Goal: Task Accomplishment & Management: Complete application form

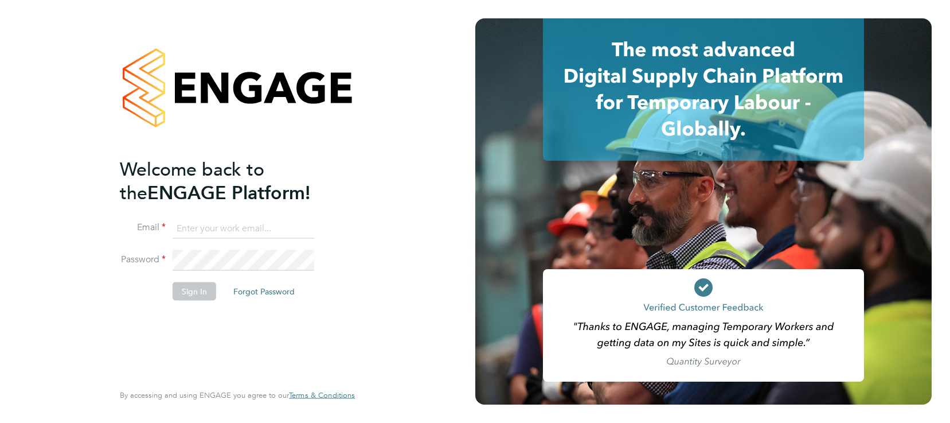
click at [200, 229] on input at bounding box center [244, 228] width 142 height 21
type input "mike.naylor@vistry.co.uk"
click at [197, 288] on button "Sign In" at bounding box center [195, 291] width 44 height 18
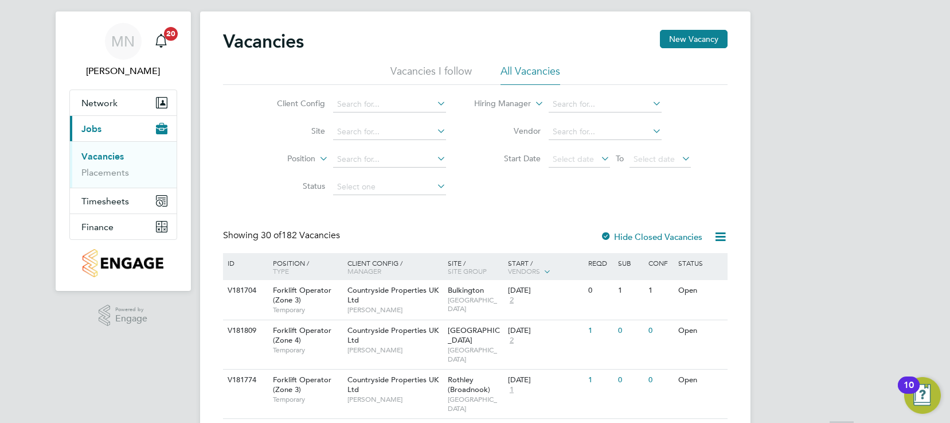
scroll to position [57, 0]
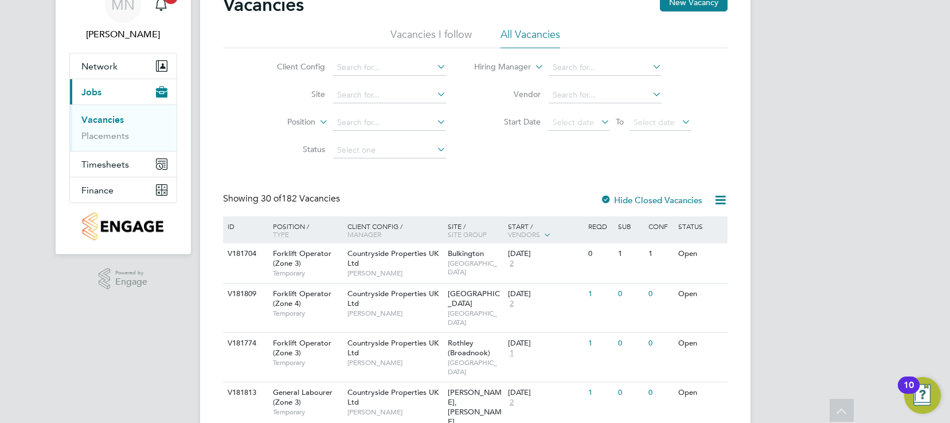
click at [435, 67] on icon at bounding box center [435, 67] width 0 height 16
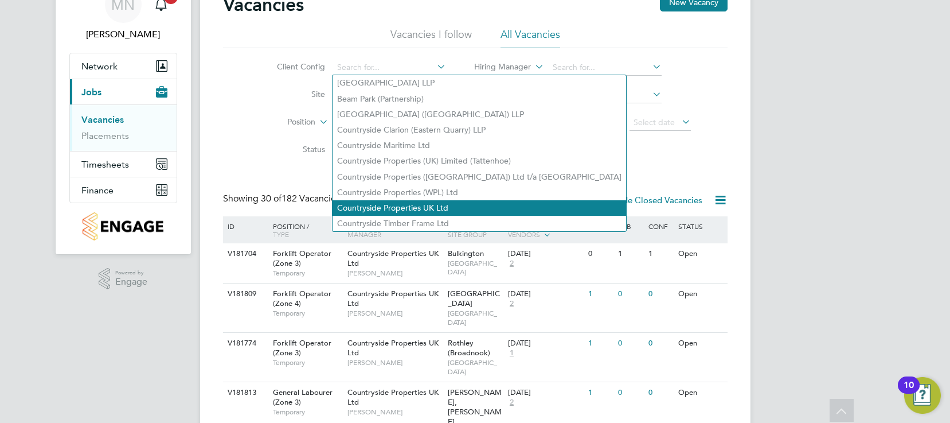
click at [414, 201] on li "Countryside Properties UK Ltd" at bounding box center [480, 207] width 294 height 15
type input "Countryside Properties UK Ltd"
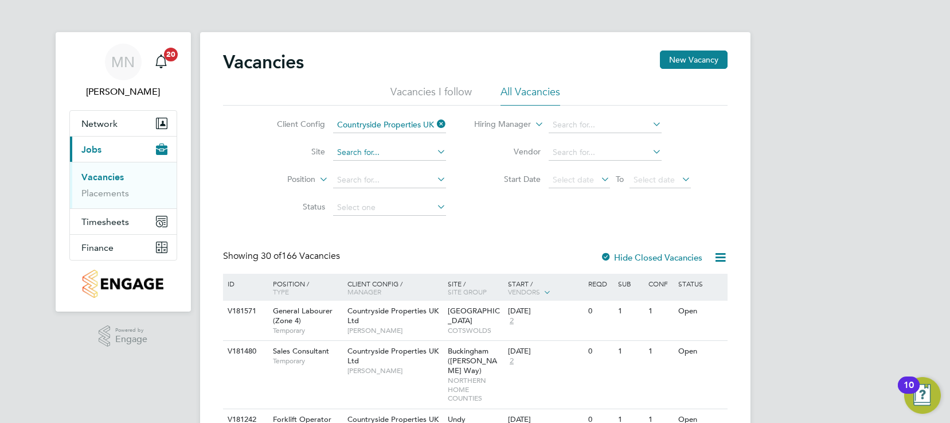
scroll to position [57, 0]
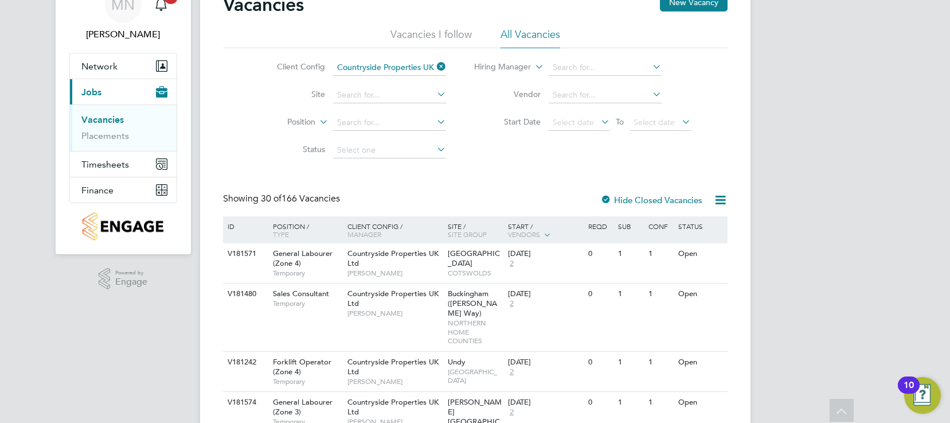
click at [435, 95] on icon at bounding box center [435, 94] width 0 height 16
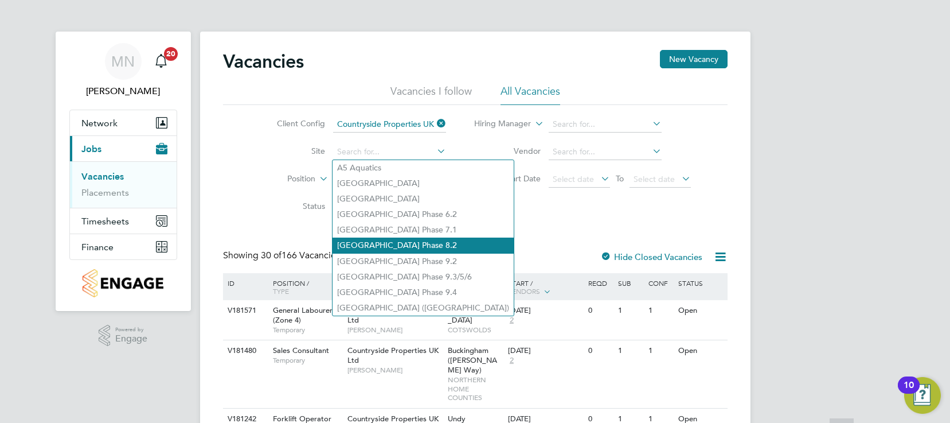
scroll to position [0, 0]
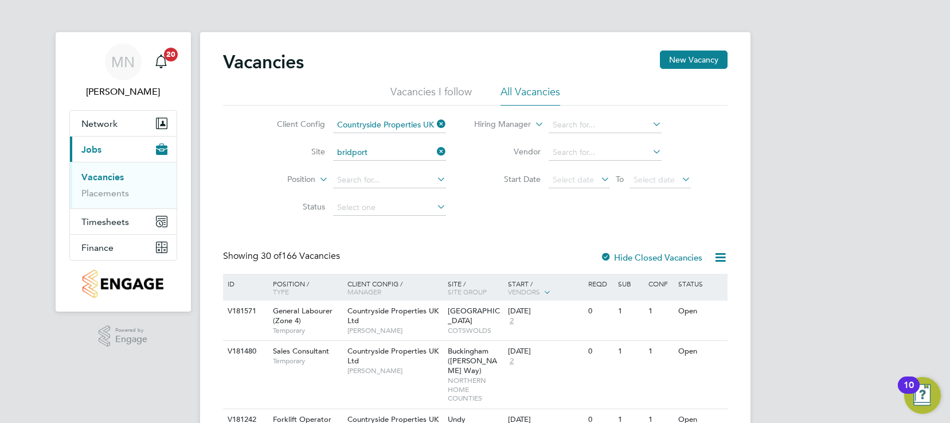
click at [369, 165] on li "Bridport" at bounding box center [390, 168] width 114 height 15
type input "Bridport"
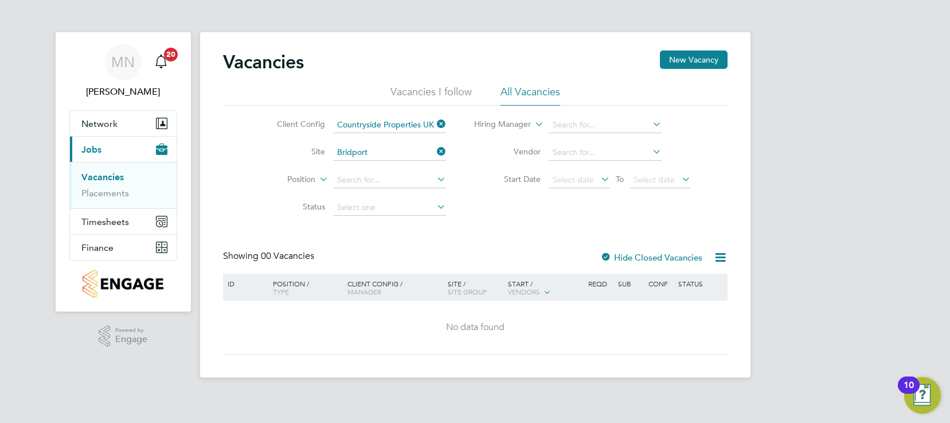
click at [435, 179] on icon at bounding box center [435, 179] width 0 height 16
click at [395, 268] on li "Forklift Operator (Zone 4)" at bounding box center [401, 273] width 137 height 15
type input "Forklift Operator (Zone 4)"
click at [435, 204] on icon at bounding box center [435, 206] width 0 height 16
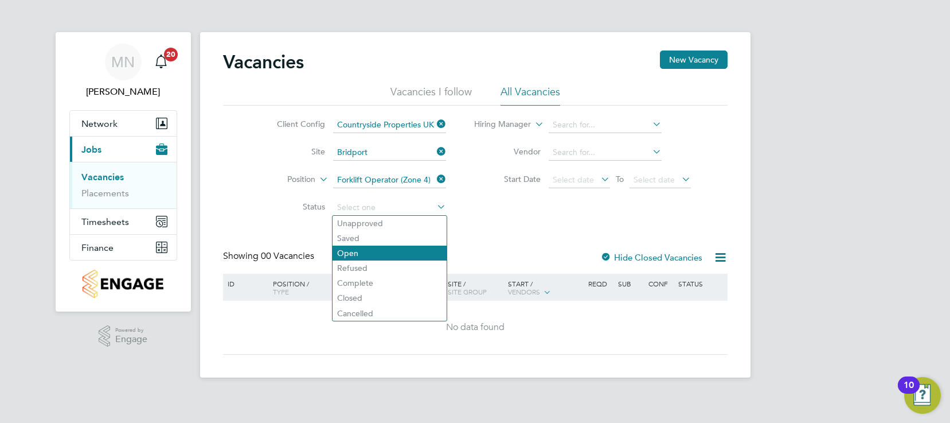
click at [364, 251] on li "Open" at bounding box center [390, 252] width 114 height 15
type input "Open"
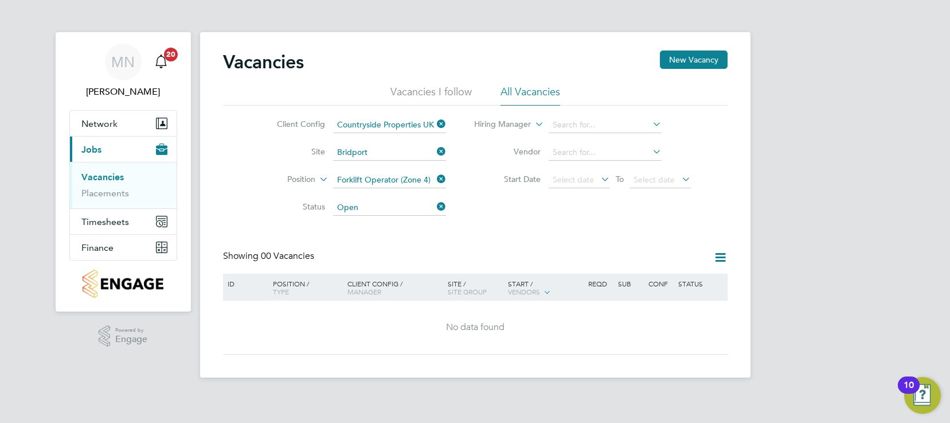
click at [650, 123] on icon at bounding box center [650, 124] width 0 height 16
type input "c"
type input "r"
click at [582, 140] on li "[PERSON_NAME]" at bounding box center [619, 140] width 142 height 15
type input "[PERSON_NAME]"
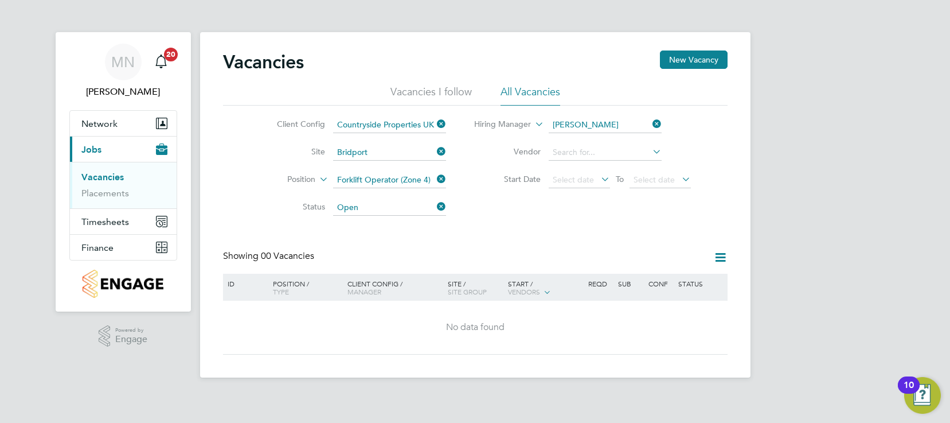
click at [650, 151] on icon at bounding box center [650, 151] width 0 height 16
click at [584, 164] on li "ITS (National) Ltd." at bounding box center [605, 168] width 114 height 15
type input "ITS (National) Ltd."
click at [435, 89] on li "Vacancies I follow" at bounding box center [431, 95] width 81 height 21
click at [599, 178] on icon at bounding box center [599, 179] width 0 height 16
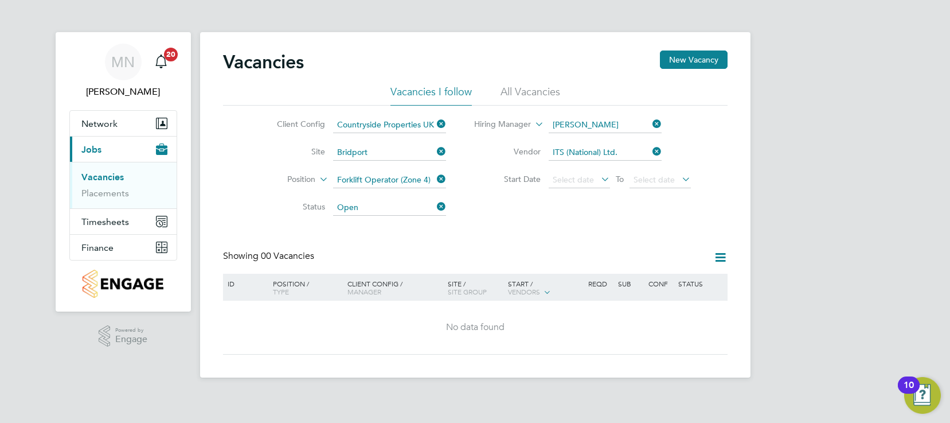
scroll to position [323, 0]
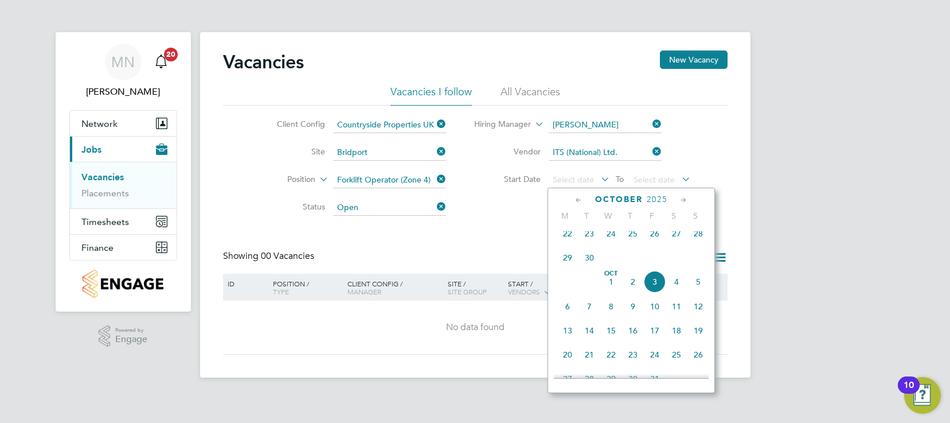
click at [610, 290] on span "[DATE]" at bounding box center [612, 282] width 22 height 22
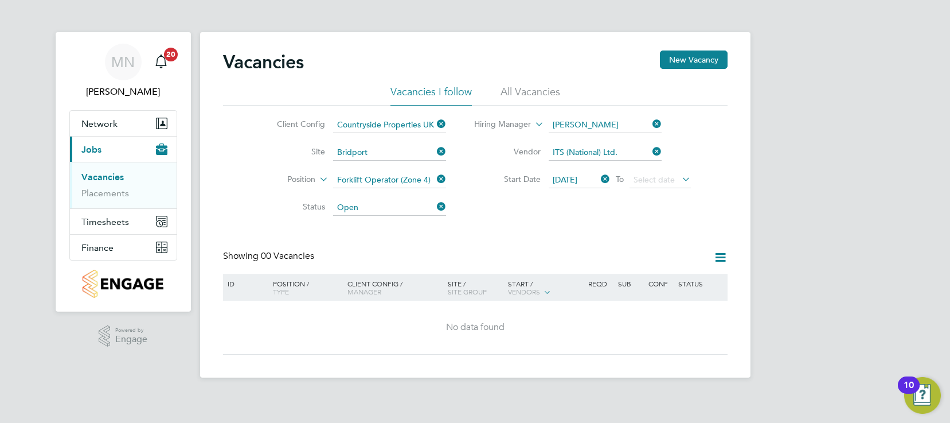
click at [680, 178] on icon at bounding box center [680, 179] width 0 height 16
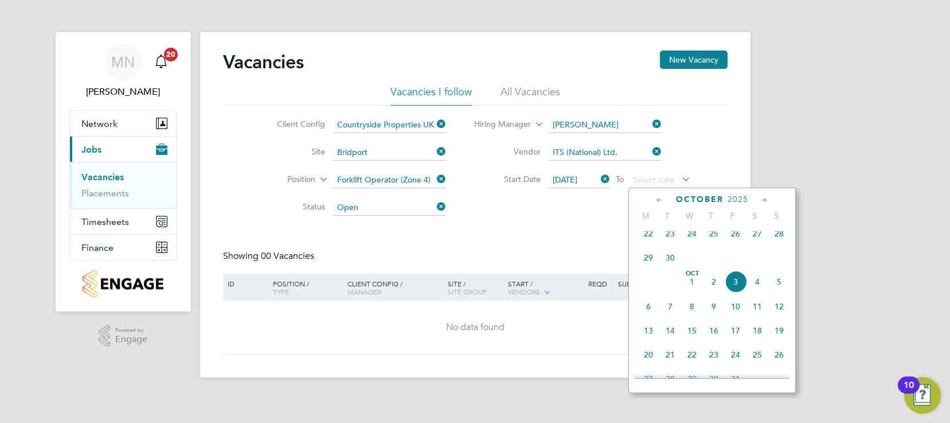
click at [763, 200] on icon at bounding box center [764, 200] width 11 height 13
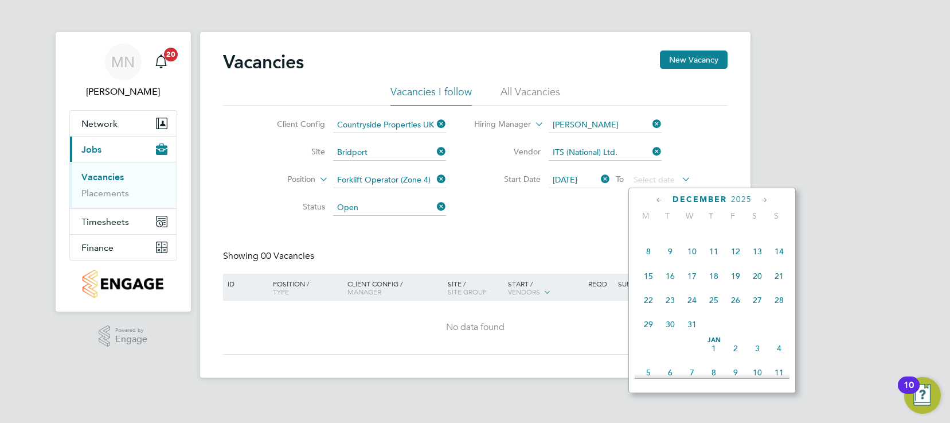
click at [738, 287] on span "19" at bounding box center [736, 276] width 22 height 22
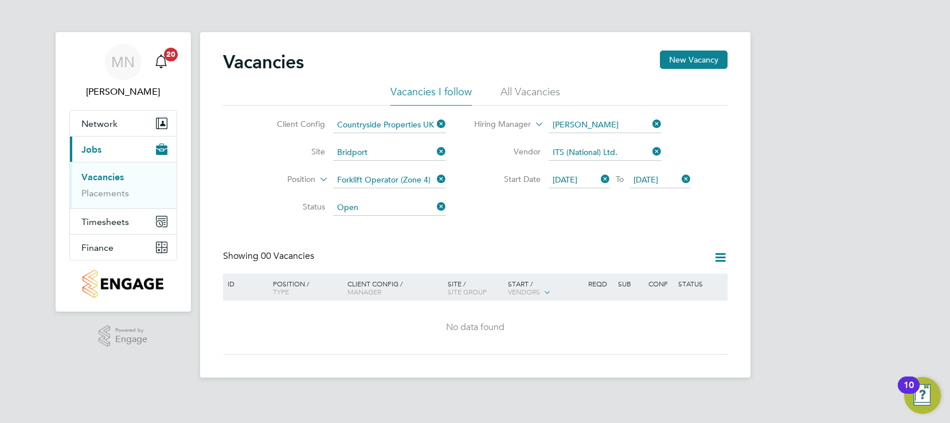
click at [435, 205] on icon at bounding box center [435, 206] width 0 height 16
click at [435, 206] on icon at bounding box center [435, 206] width 0 height 16
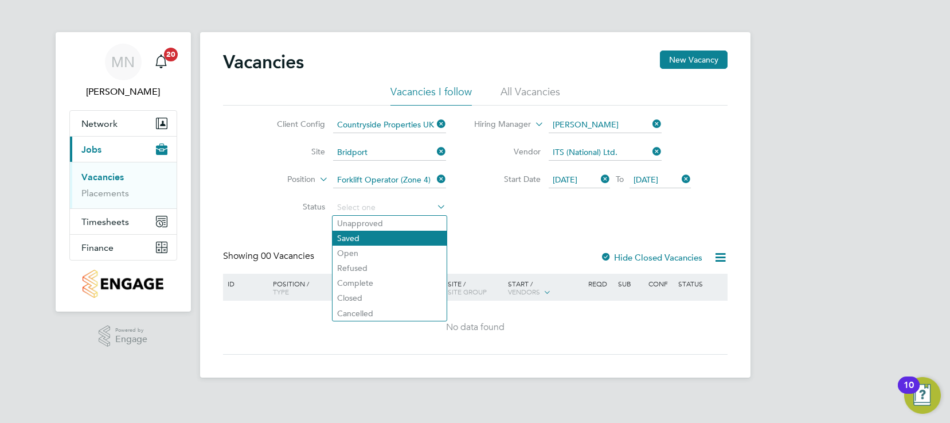
click at [352, 235] on li "Saved" at bounding box center [390, 238] width 114 height 15
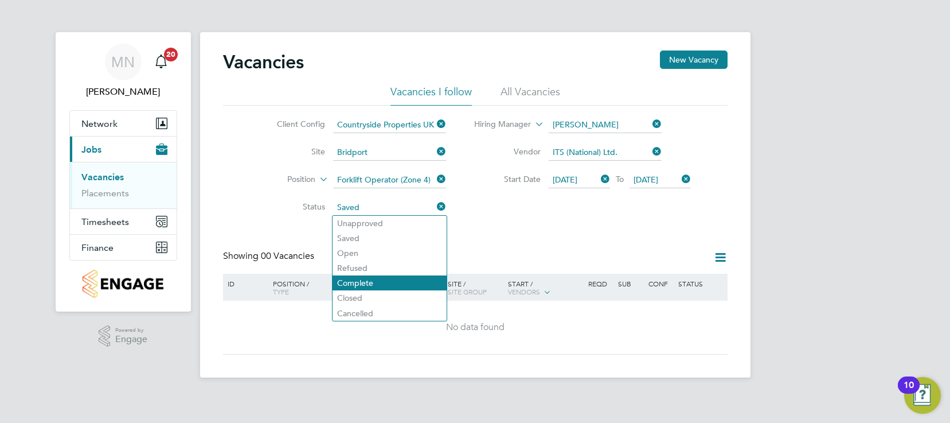
click at [362, 280] on li "Complete" at bounding box center [390, 282] width 114 height 15
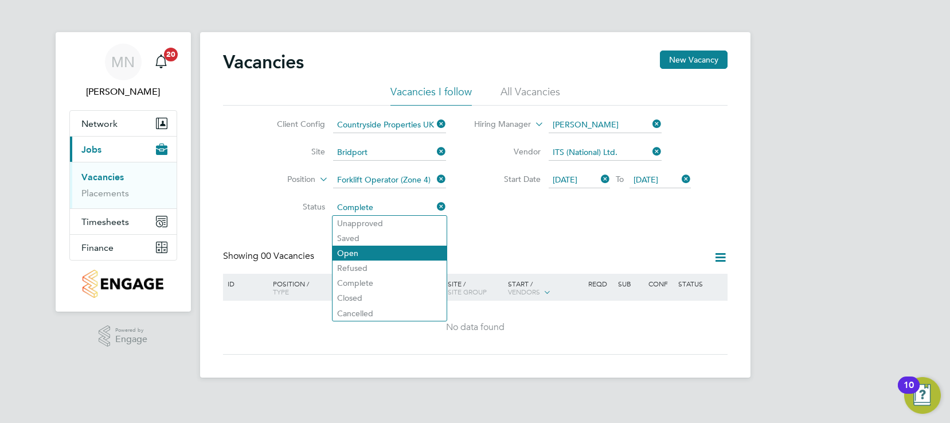
click at [360, 254] on li "Open" at bounding box center [390, 252] width 114 height 15
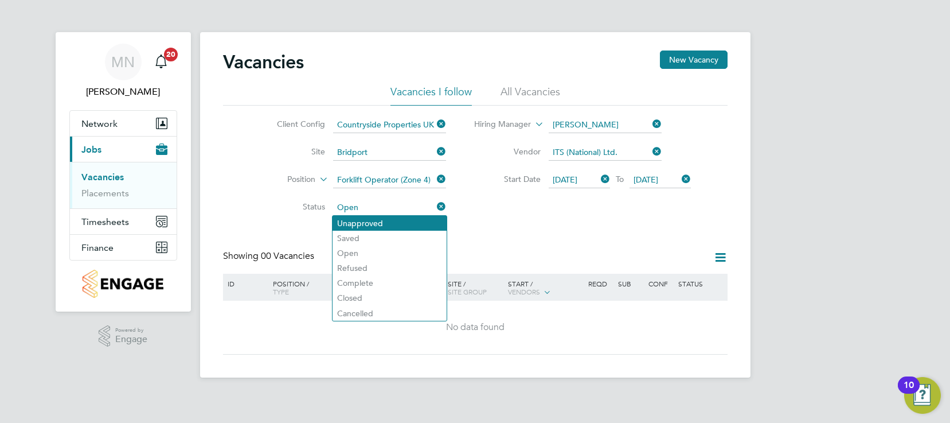
click at [387, 221] on li "Unapproved" at bounding box center [390, 223] width 114 height 15
type input "Unapproved"
click at [485, 229] on div "Vacancies New Vacancy Vacancies I follow All Vacancies Client Config Countrysid…" at bounding box center [475, 202] width 505 height 304
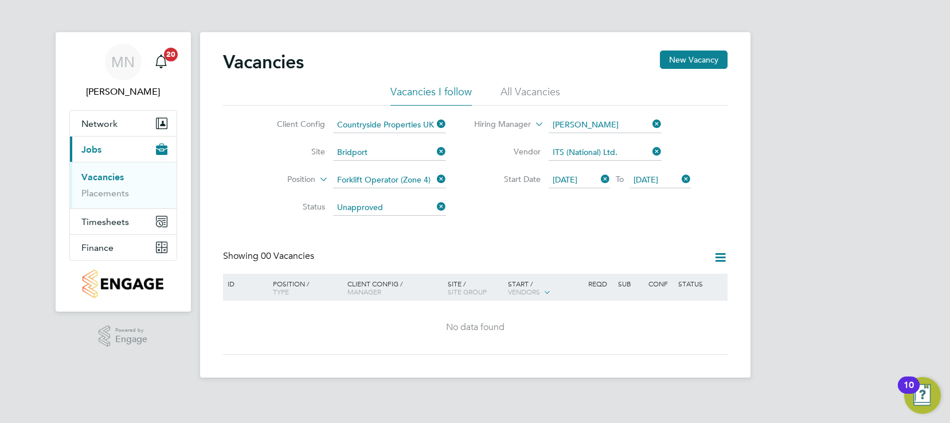
click at [115, 147] on button "Current page: Jobs" at bounding box center [123, 149] width 107 height 25
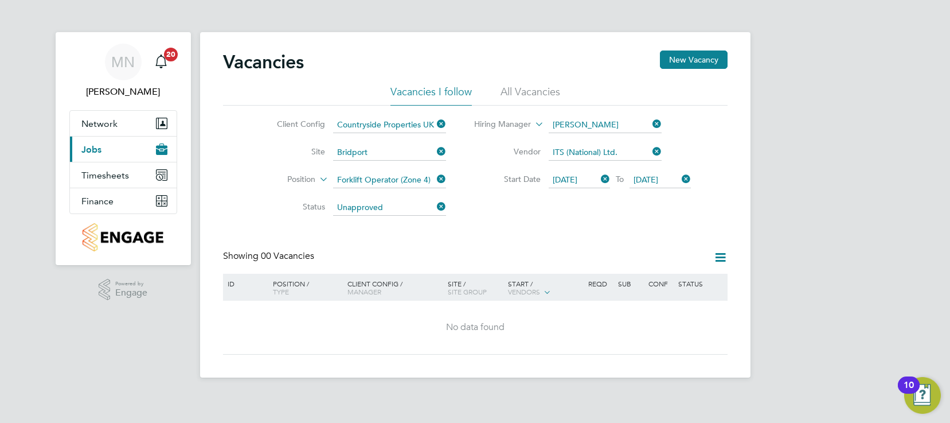
click at [116, 149] on button "Current page: Jobs" at bounding box center [123, 149] width 107 height 25
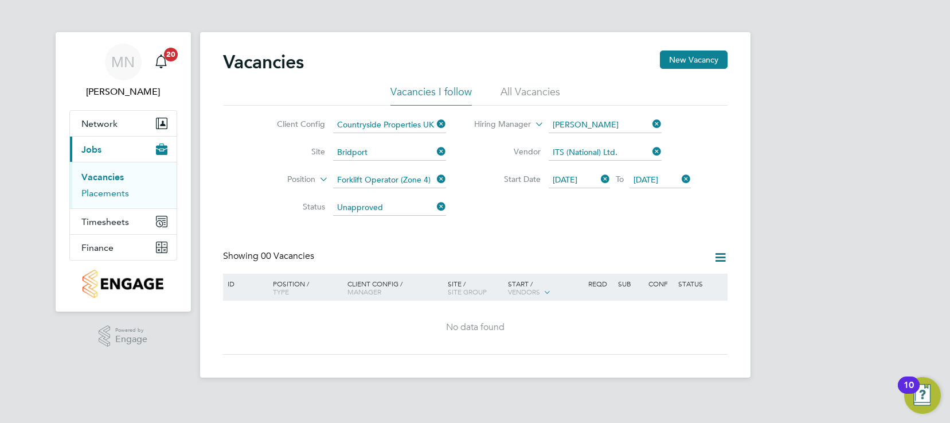
click at [119, 192] on link "Placements" at bounding box center [105, 193] width 48 height 11
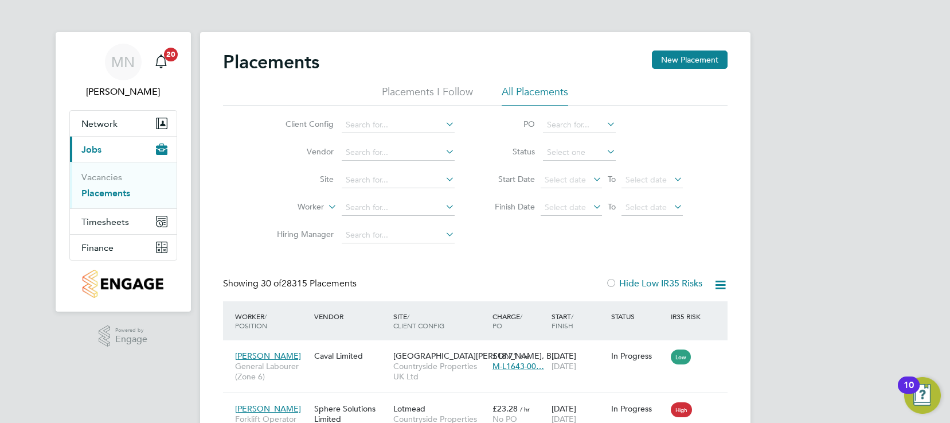
click at [443, 122] on icon at bounding box center [443, 124] width 0 height 16
click at [453, 262] on li "Countryside Properties UK Ltd" at bounding box center [488, 265] width 294 height 15
type input "Countryside Properties UK Ltd"
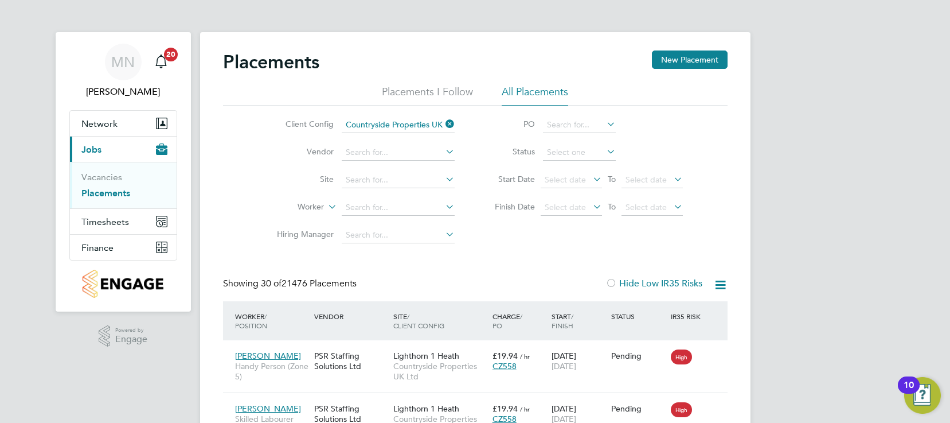
click at [443, 151] on icon at bounding box center [443, 151] width 0 height 16
click at [392, 165] on li "ITS (National) Ltd." at bounding box center [398, 168] width 114 height 15
type input "ITS (National) Ltd."
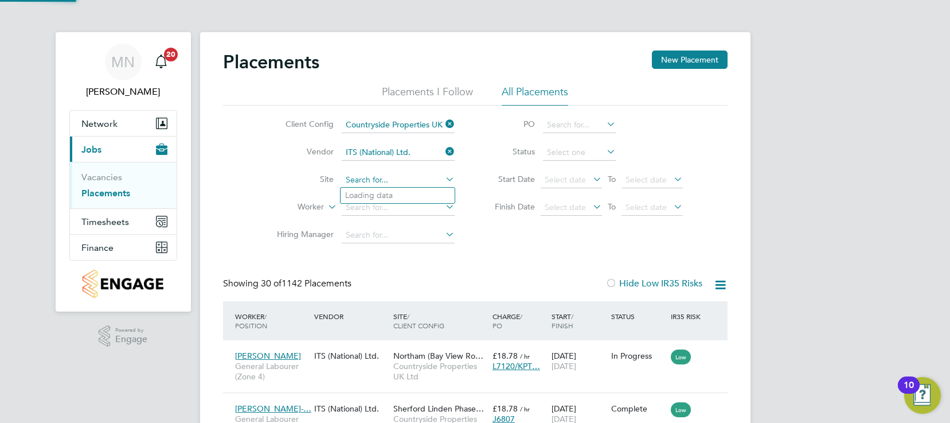
click at [411, 179] on input at bounding box center [398, 180] width 113 height 16
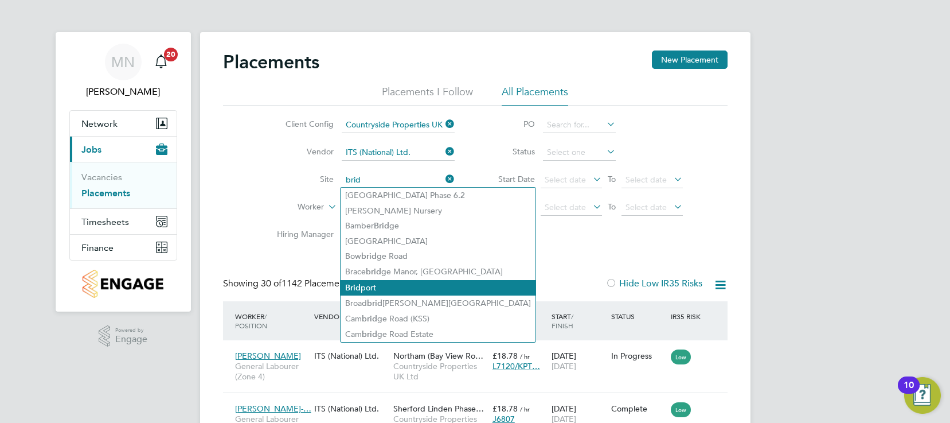
click at [380, 283] on li "Brid port" at bounding box center [438, 287] width 195 height 15
type input "Bridport"
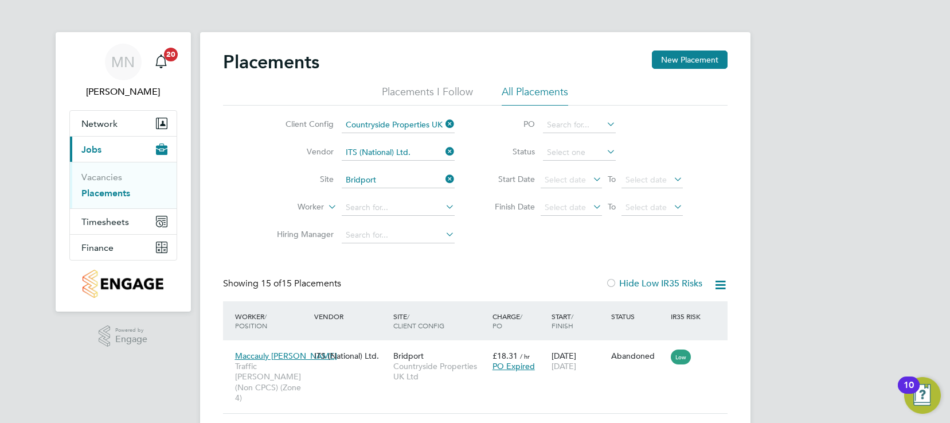
click at [443, 207] on icon at bounding box center [443, 206] width 0 height 16
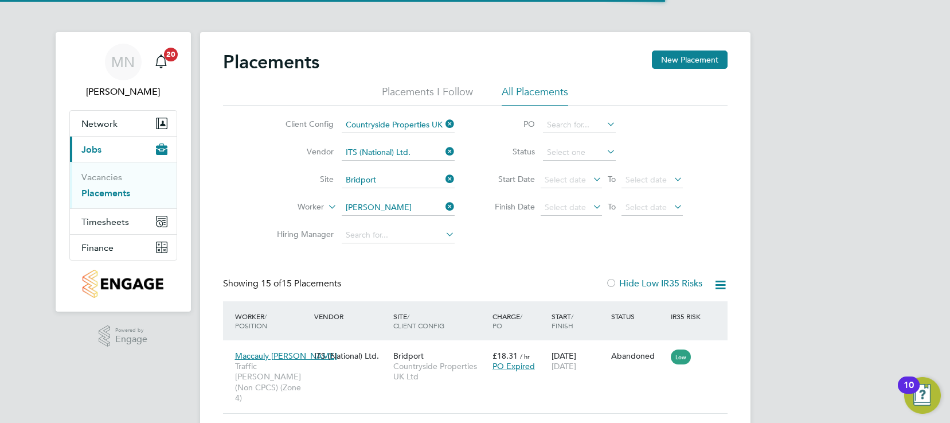
click at [384, 254] on li "[PERSON_NAME]" at bounding box center [398, 252] width 114 height 15
type input "[PERSON_NAME]"
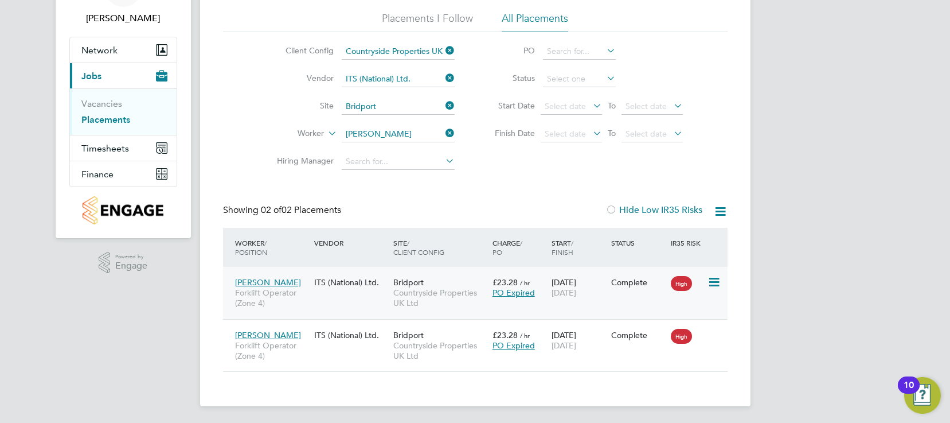
scroll to position [75, 0]
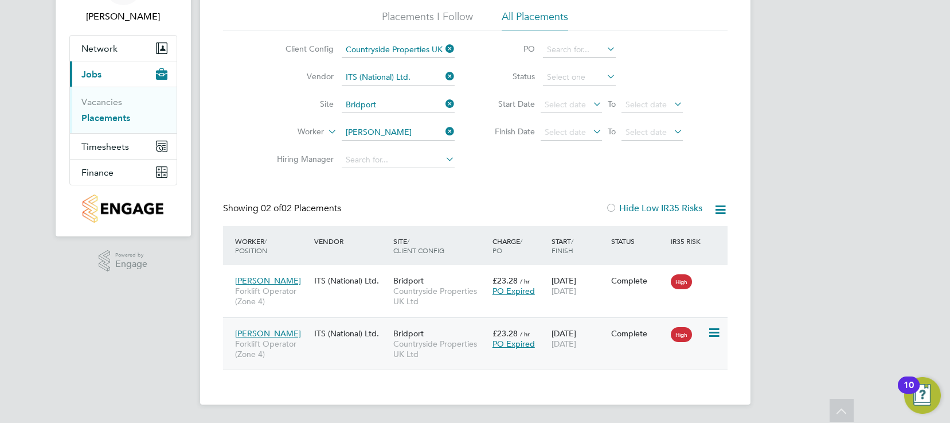
click at [713, 331] on icon at bounding box center [713, 333] width 11 height 14
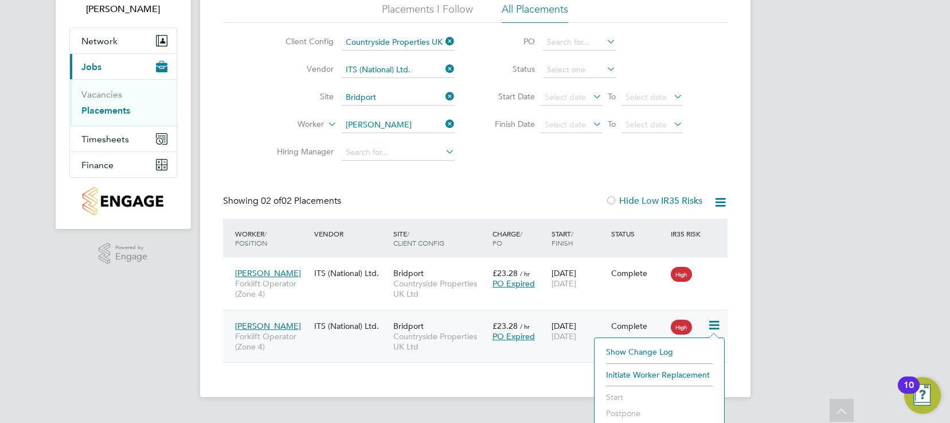
scroll to position [63, 0]
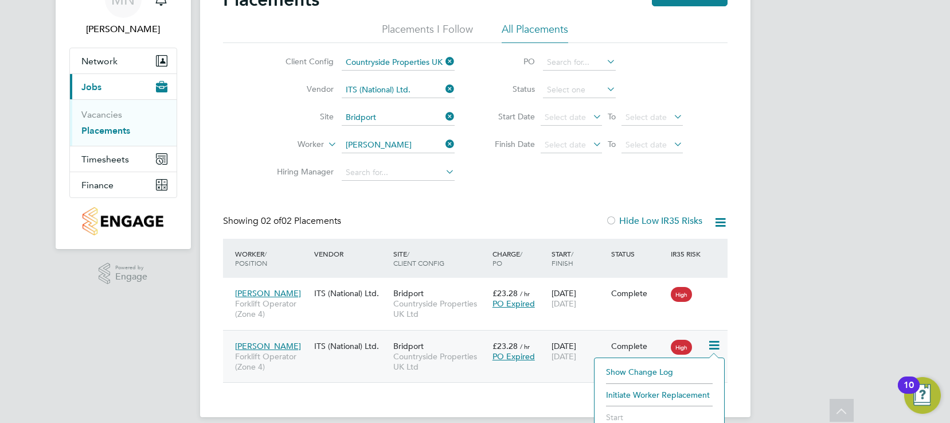
click at [443, 172] on icon at bounding box center [443, 171] width 0 height 16
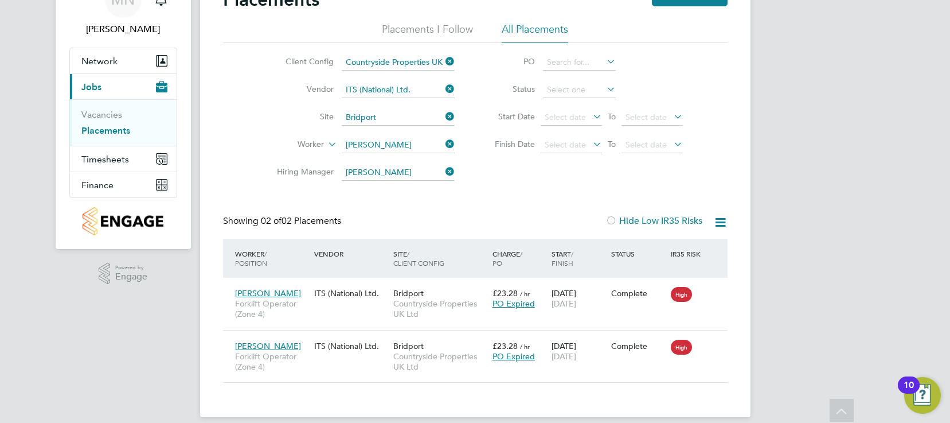
click at [381, 190] on li "[PERSON_NAME]" at bounding box center [412, 188] width 142 height 15
type input "[PERSON_NAME]"
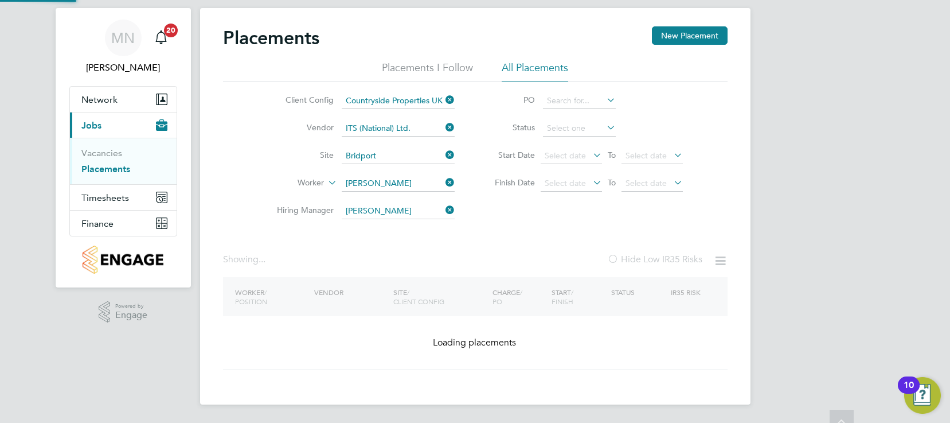
scroll to position [24, 0]
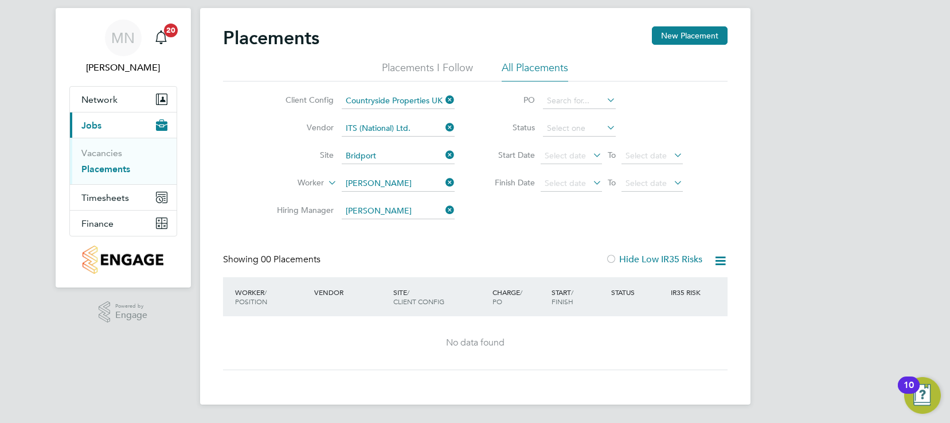
click at [605, 102] on icon at bounding box center [605, 100] width 0 height 16
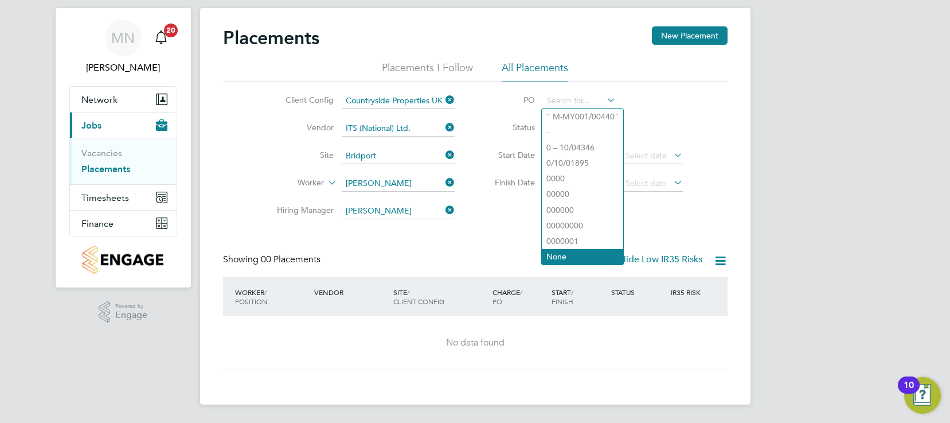
click at [568, 251] on li "None" at bounding box center [582, 256] width 81 height 15
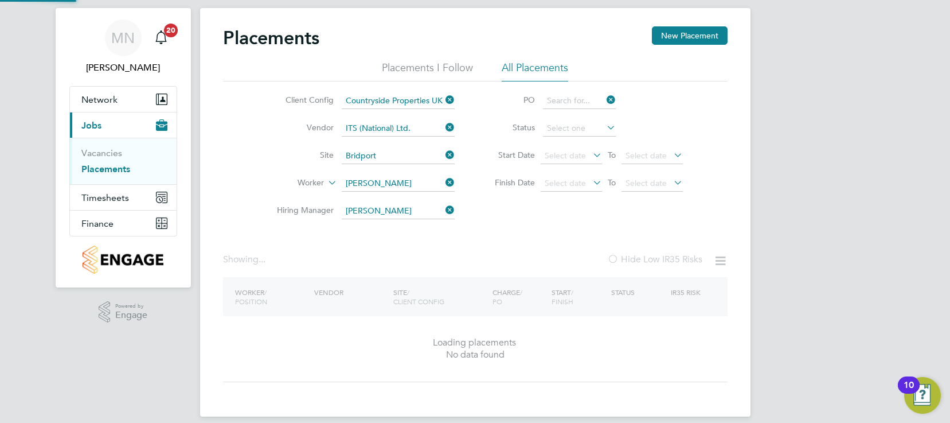
type input "None"
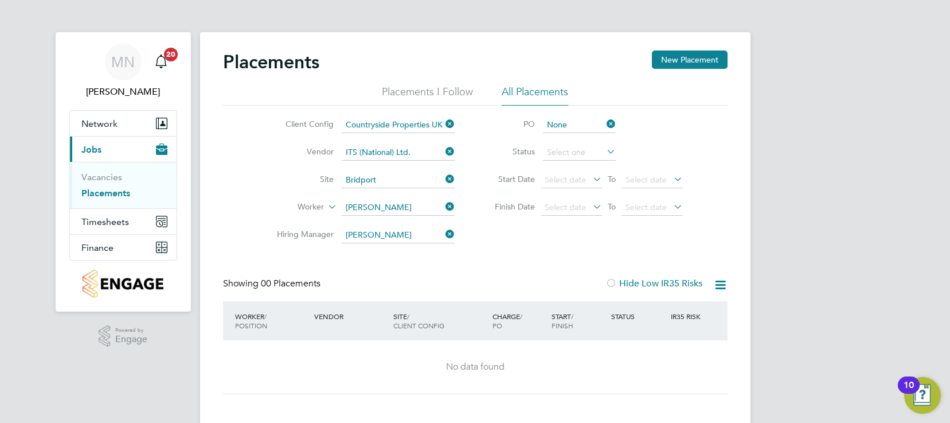
click at [605, 151] on icon at bounding box center [605, 151] width 0 height 16
click at [654, 145] on li "Status" at bounding box center [583, 153] width 228 height 28
click at [591, 180] on icon at bounding box center [591, 179] width 0 height 16
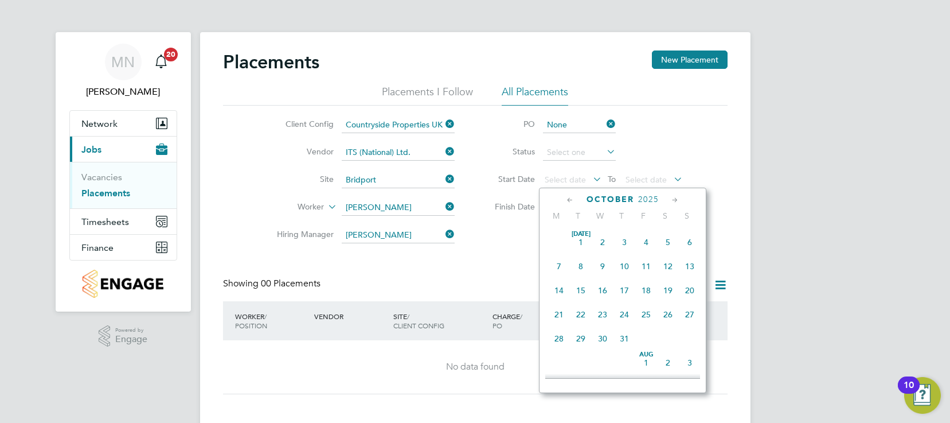
scroll to position [323, 0]
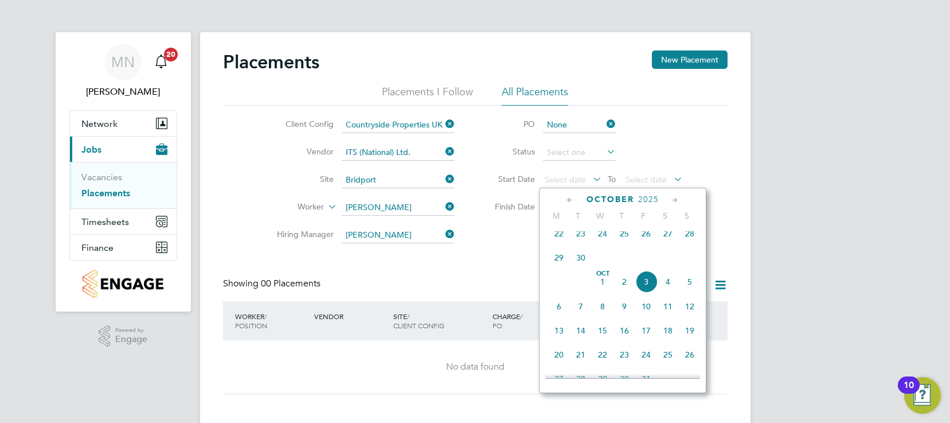
click at [591, 180] on icon at bounding box center [591, 179] width 0 height 16
click at [518, 248] on div "Client Config Countryside Properties UK Ltd Vendor ITS (National) Ltd. Site Bri…" at bounding box center [475, 177] width 505 height 143
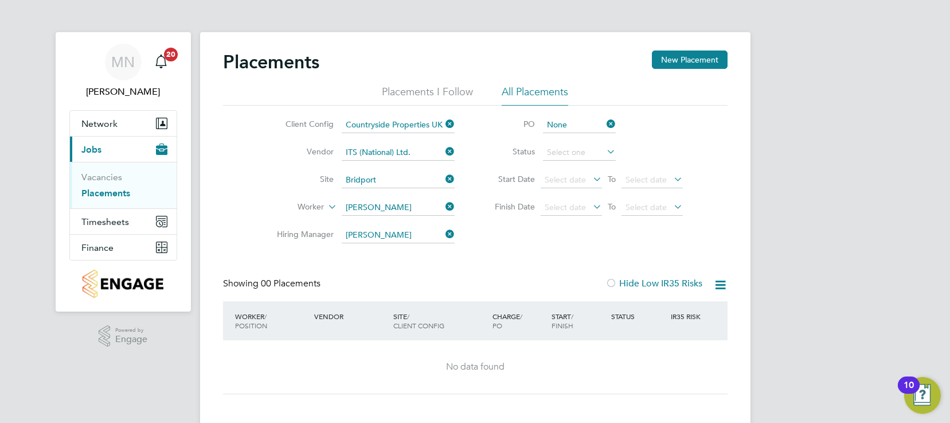
click at [591, 179] on icon at bounding box center [591, 179] width 0 height 16
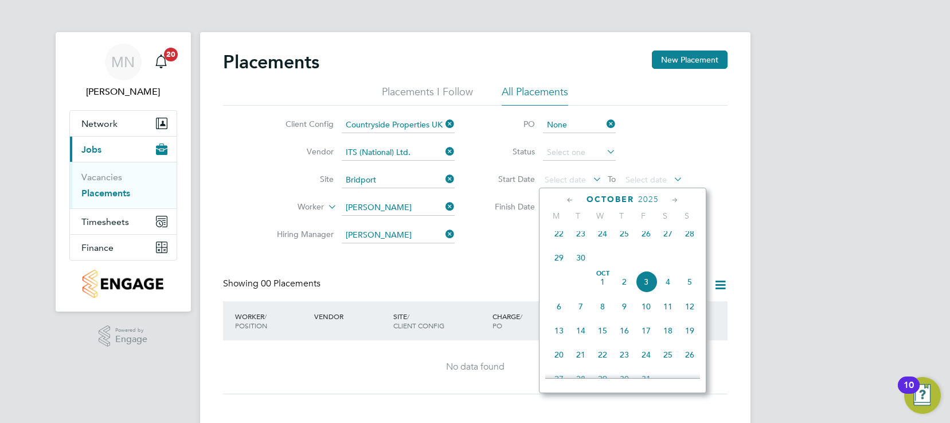
click at [602, 290] on span "[DATE]" at bounding box center [603, 282] width 22 height 22
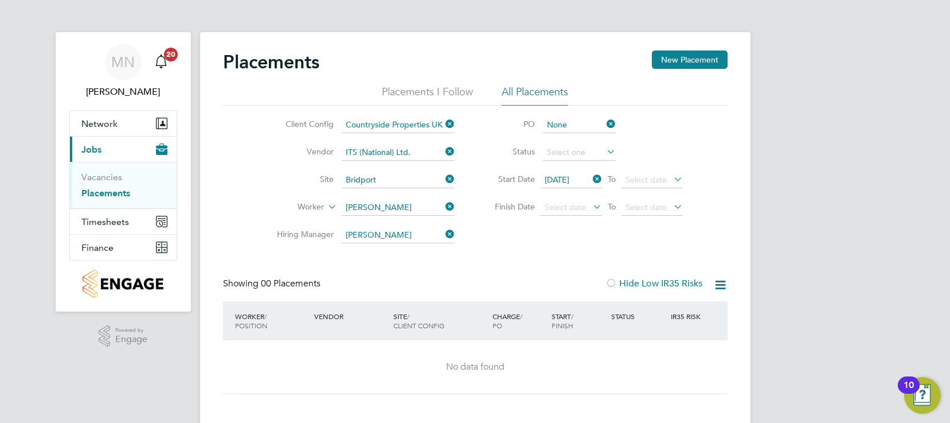
click at [672, 178] on icon at bounding box center [672, 179] width 0 height 16
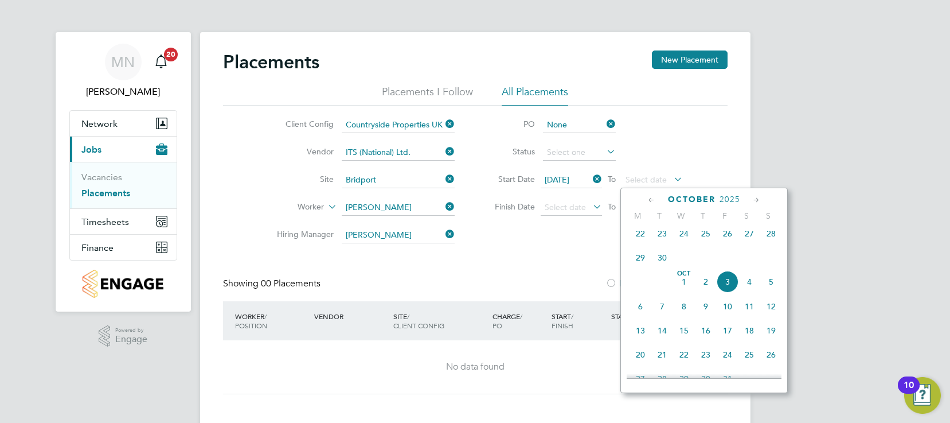
click at [755, 200] on icon at bounding box center [756, 200] width 11 height 13
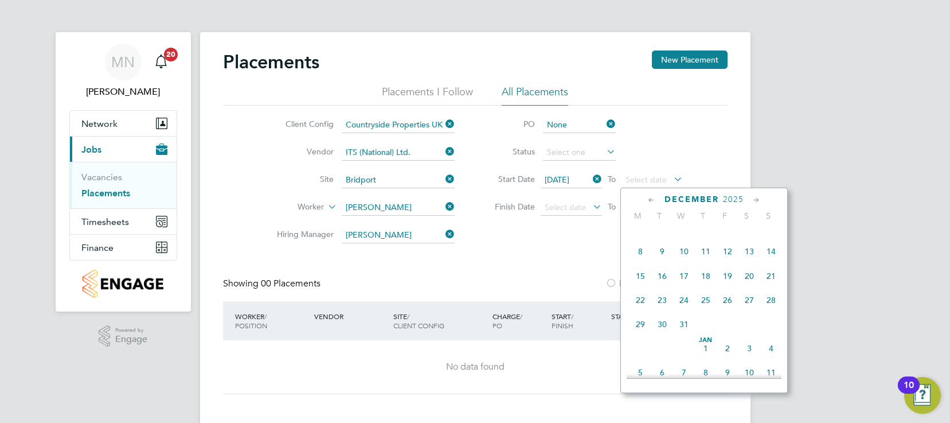
click at [728, 287] on span "19" at bounding box center [728, 276] width 22 height 22
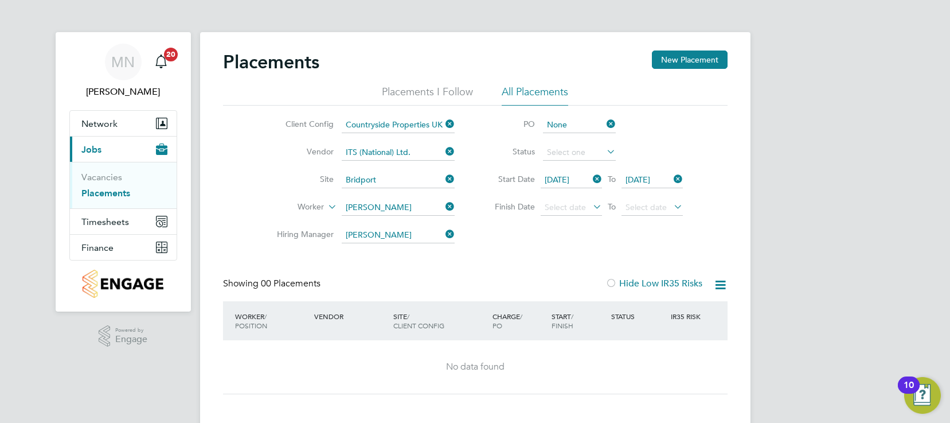
click at [575, 243] on div "Client Config Countryside Properties UK Ltd Vendor ITS (National) Ltd. Site Bri…" at bounding box center [475, 177] width 505 height 143
click at [689, 60] on button "New Placement" at bounding box center [690, 59] width 76 height 18
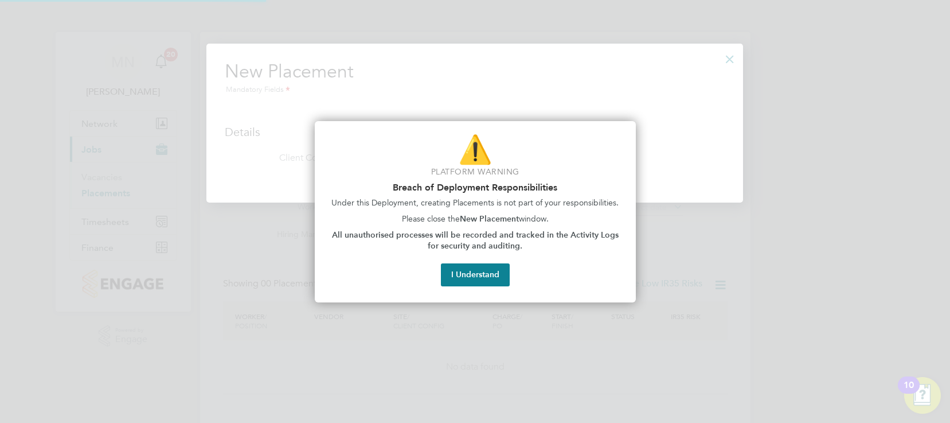
scroll to position [159, 537]
click at [474, 270] on button "I Understand" at bounding box center [475, 274] width 69 height 23
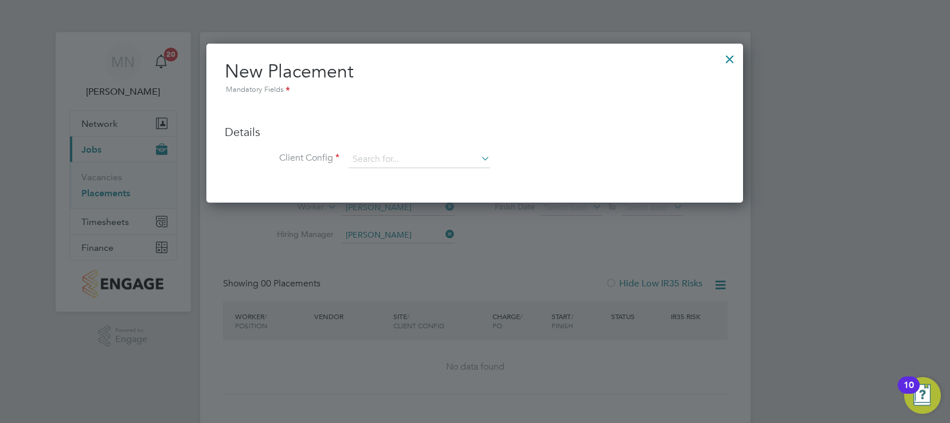
click at [479, 158] on icon at bounding box center [479, 158] width 0 height 16
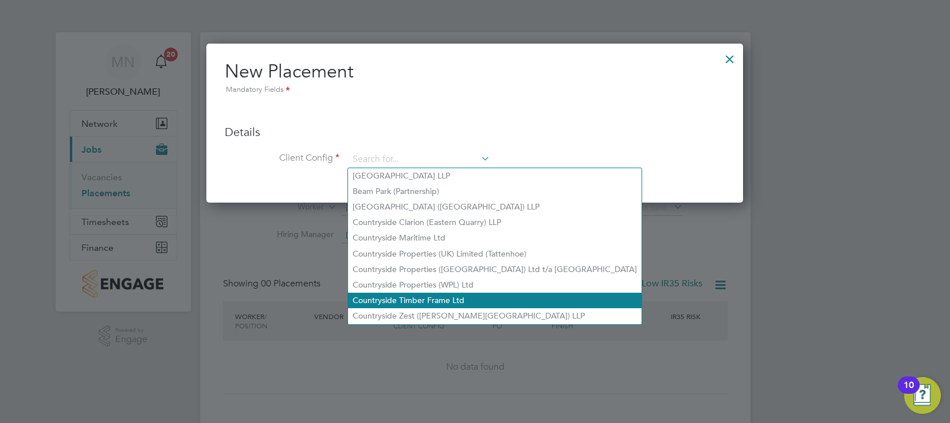
click at [455, 296] on li "Countryside Timber Frame Ltd" at bounding box center [495, 300] width 294 height 15
type input "Countryside Timber Frame Ltd"
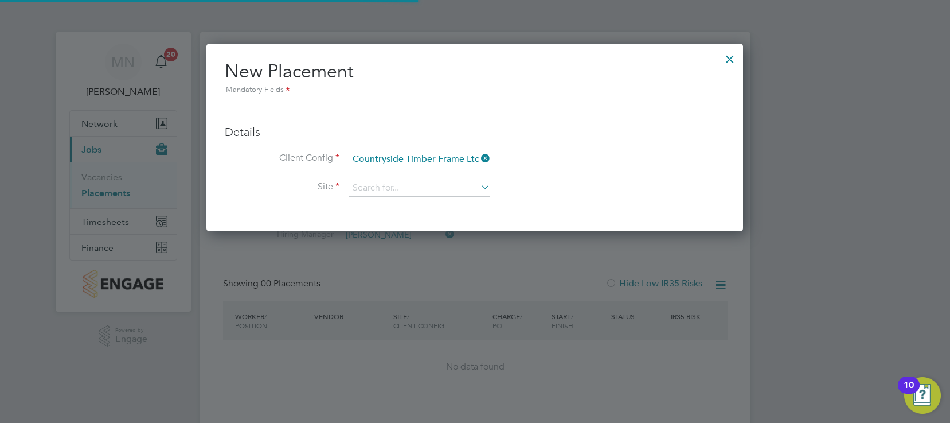
scroll to position [188, 537]
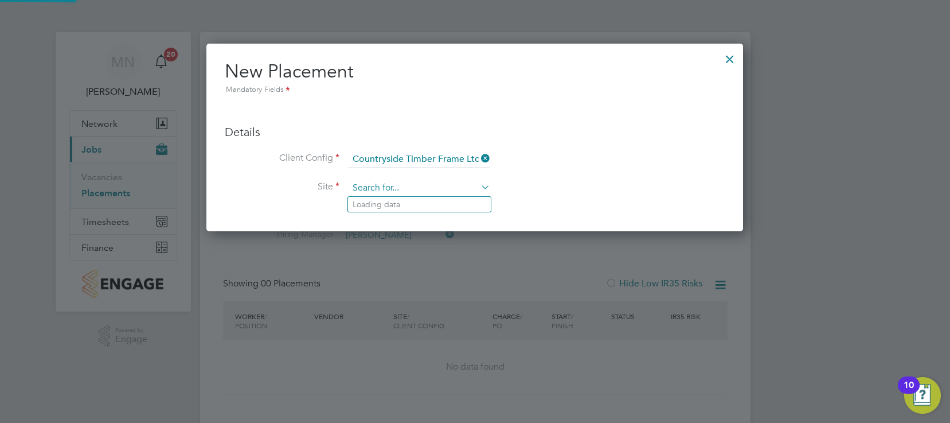
click at [451, 188] on input at bounding box center [420, 188] width 142 height 17
type input "bridport"
click at [731, 58] on div at bounding box center [730, 56] width 21 height 21
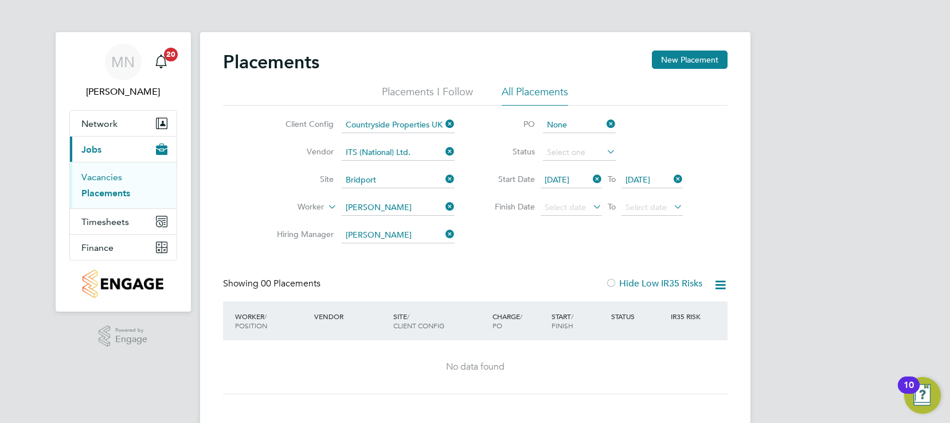
click at [113, 174] on link "Vacancies" at bounding box center [101, 177] width 41 height 11
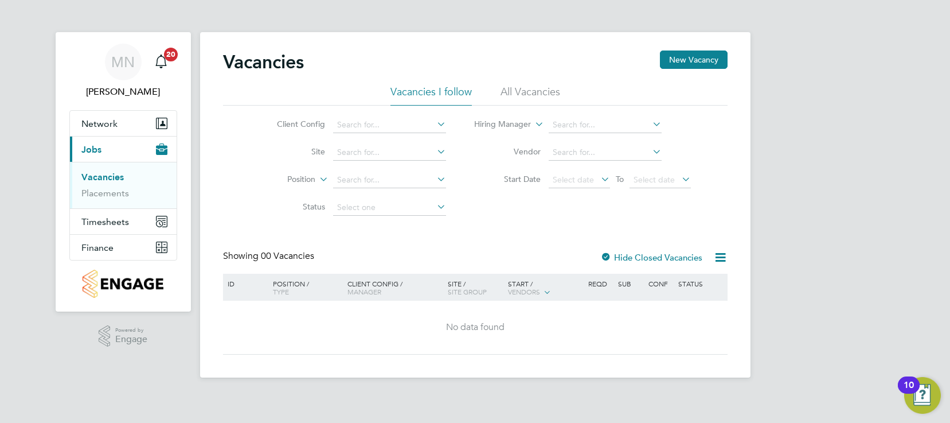
click at [435, 123] on icon at bounding box center [435, 124] width 0 height 16
click at [438, 259] on li "Countryside Properties UK Ltd" at bounding box center [480, 265] width 294 height 15
type input "Countryside Properties UK Ltd"
click at [435, 152] on icon at bounding box center [435, 151] width 0 height 16
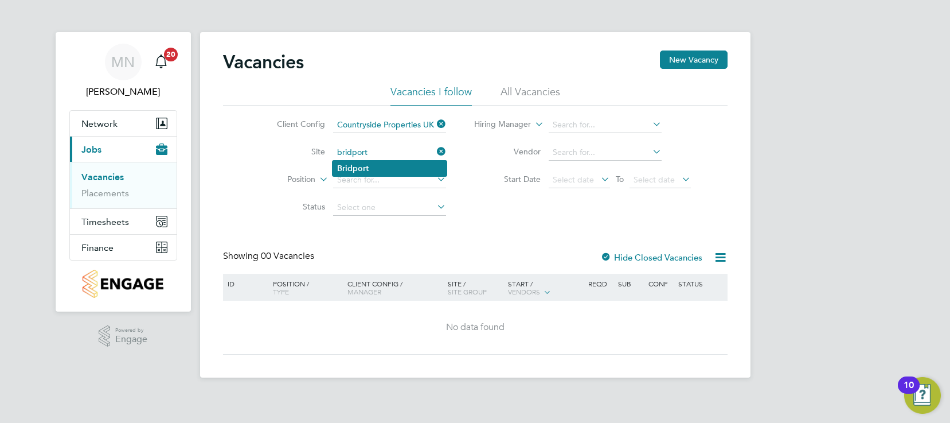
click at [396, 166] on li "Bridport" at bounding box center [390, 168] width 114 height 15
type input "Bridport"
click at [435, 178] on icon at bounding box center [435, 179] width 0 height 16
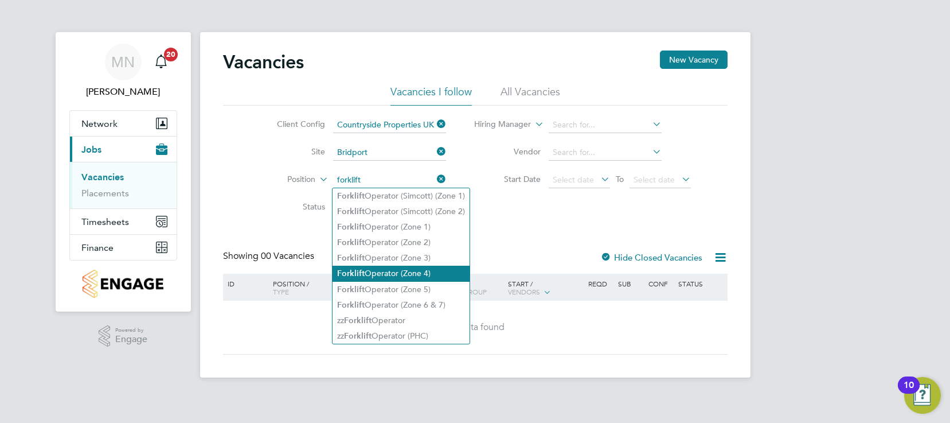
click at [406, 266] on li "Forklift Operator (Zone 4)" at bounding box center [401, 273] width 137 height 15
type input "Forklift Operator (Zone 4)"
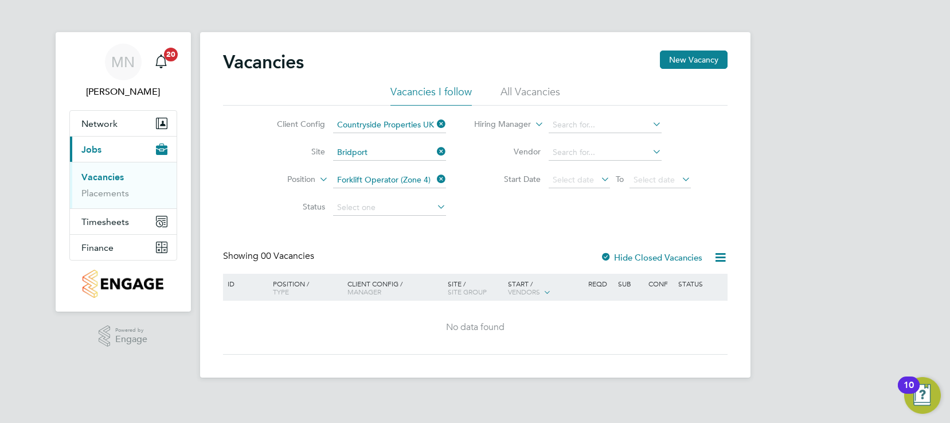
click at [435, 203] on icon at bounding box center [435, 206] width 0 height 16
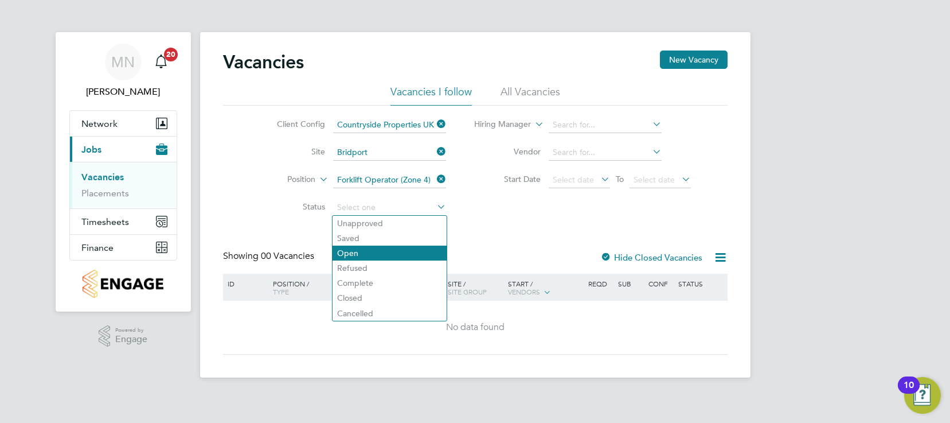
click at [362, 251] on li "Open" at bounding box center [390, 252] width 114 height 15
type input "Open"
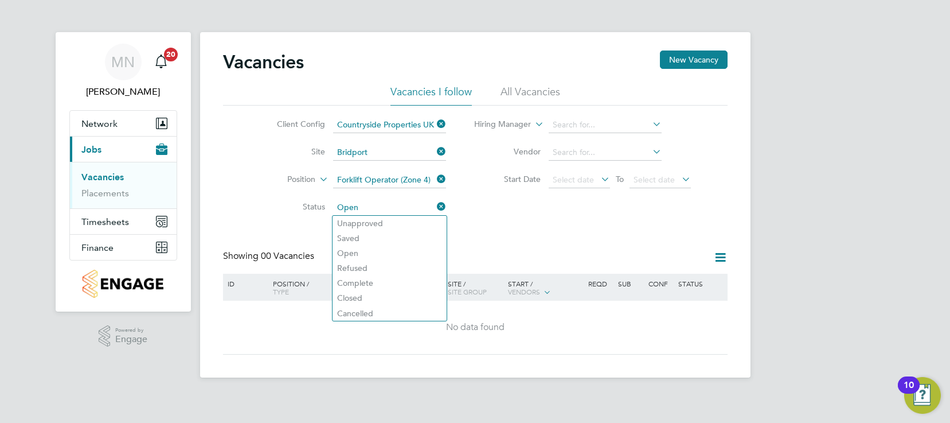
click at [650, 124] on icon at bounding box center [650, 124] width 0 height 16
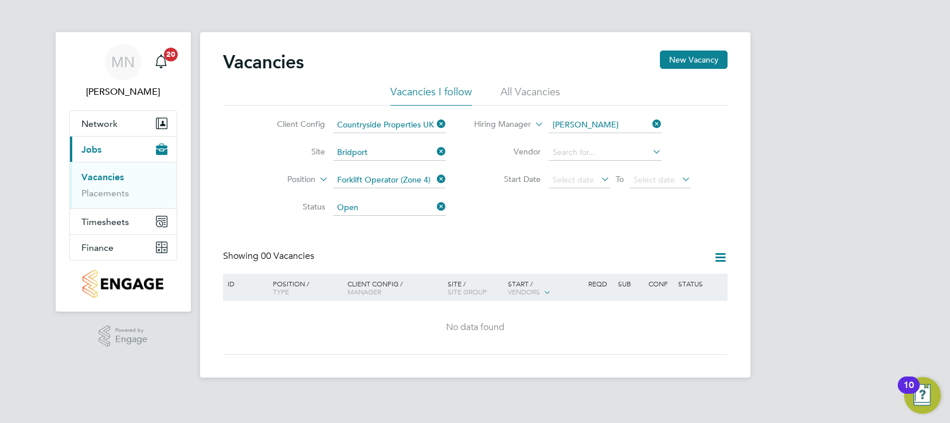
click at [584, 141] on li "[PERSON_NAME]" at bounding box center [619, 140] width 142 height 15
type input "[PERSON_NAME]"
click at [650, 151] on icon at bounding box center [650, 151] width 0 height 16
click at [598, 168] on li "ITS (National) Ltd." at bounding box center [605, 168] width 114 height 15
type input "ITS (National) Ltd."
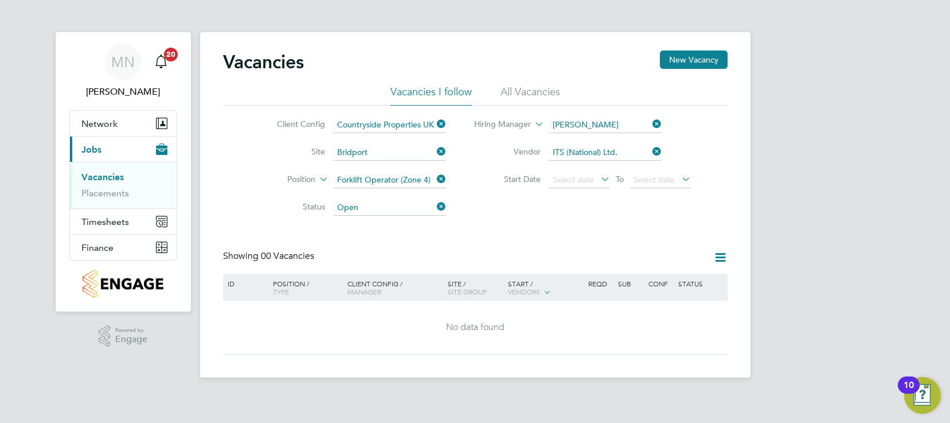
click at [599, 179] on icon at bounding box center [599, 179] width 0 height 16
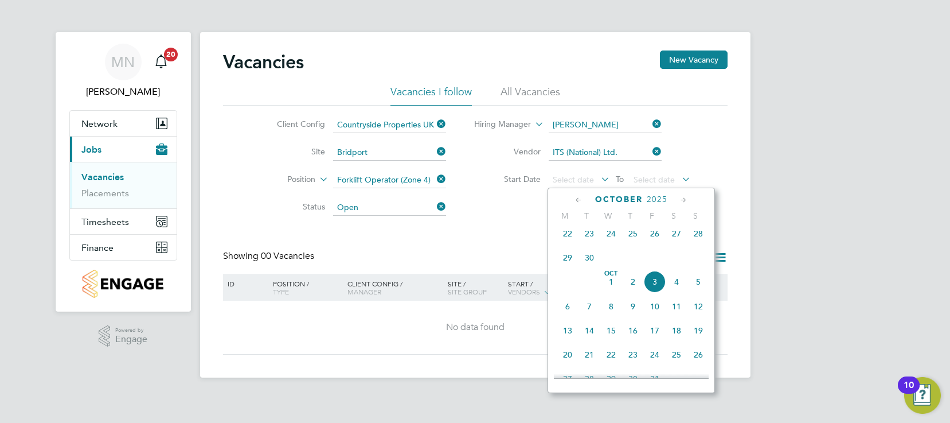
click at [611, 291] on span "[DATE]" at bounding box center [612, 282] width 22 height 22
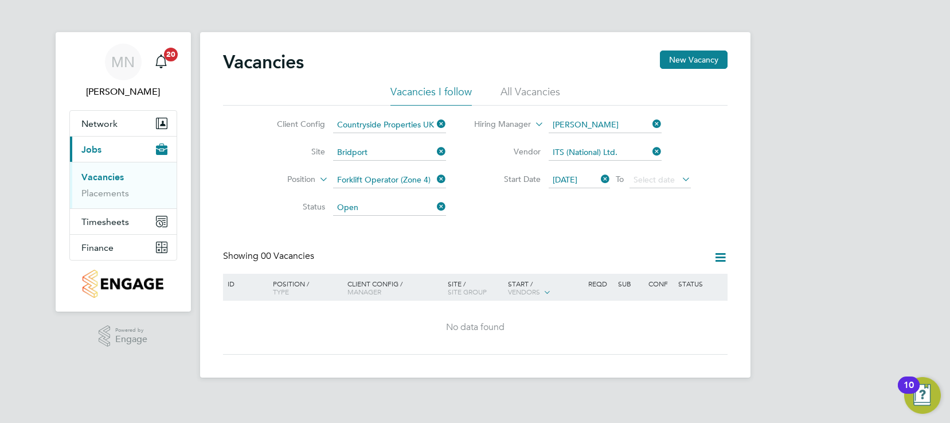
click at [680, 179] on icon at bounding box center [680, 179] width 0 height 16
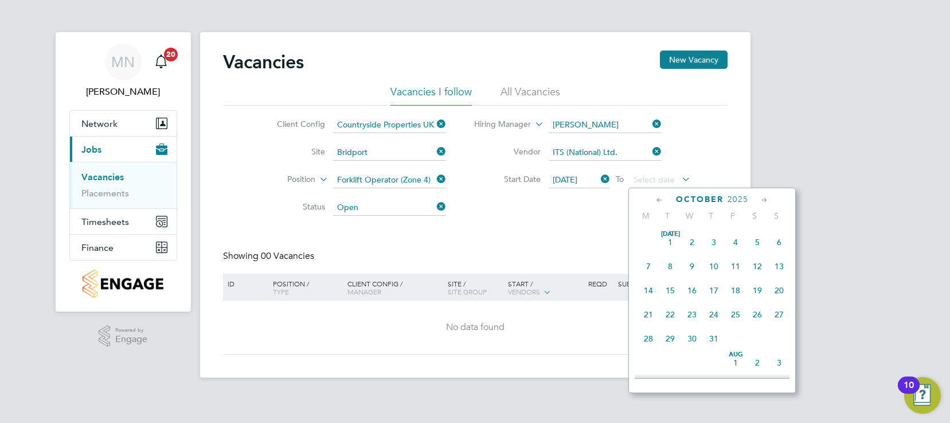
scroll to position [323, 0]
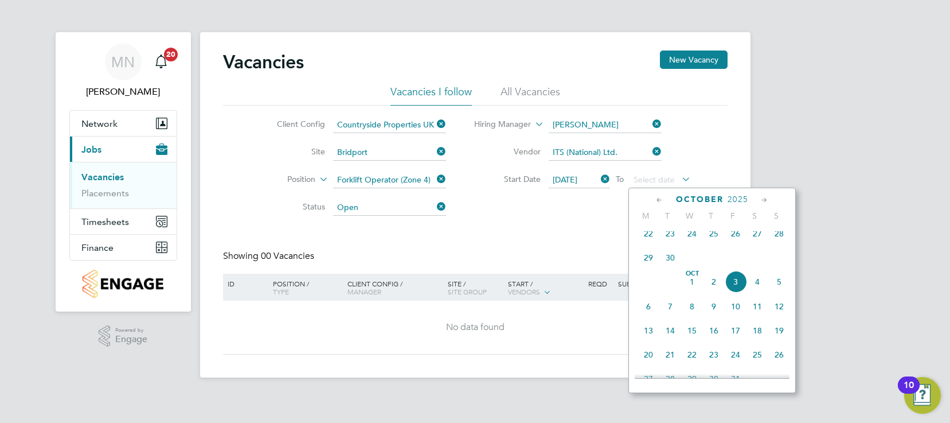
click at [766, 198] on icon at bounding box center [764, 200] width 11 height 13
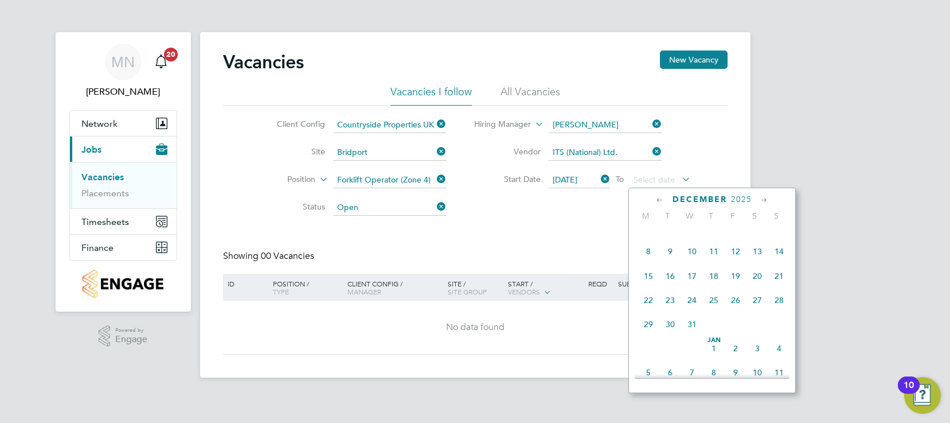
click at [735, 287] on span "19" at bounding box center [736, 276] width 22 height 22
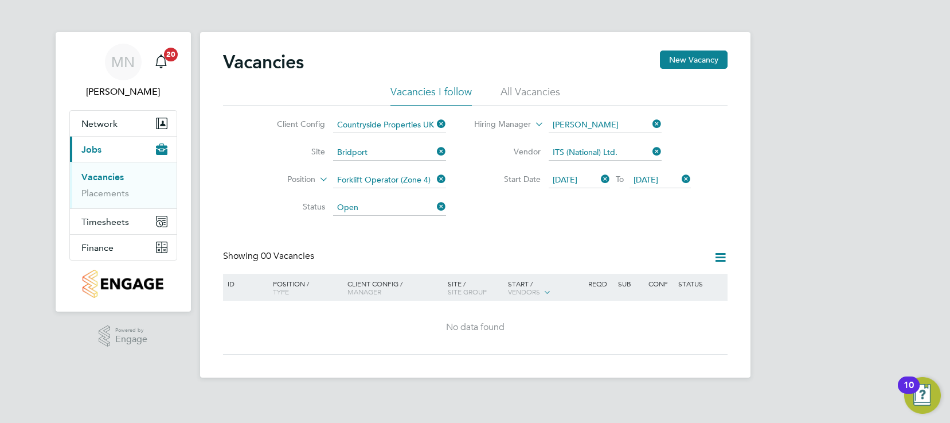
click at [719, 259] on icon at bounding box center [721, 257] width 14 height 14
click at [524, 95] on li "All Vacancies" at bounding box center [531, 95] width 60 height 21
click at [688, 59] on button "New Vacancy" at bounding box center [694, 59] width 68 height 18
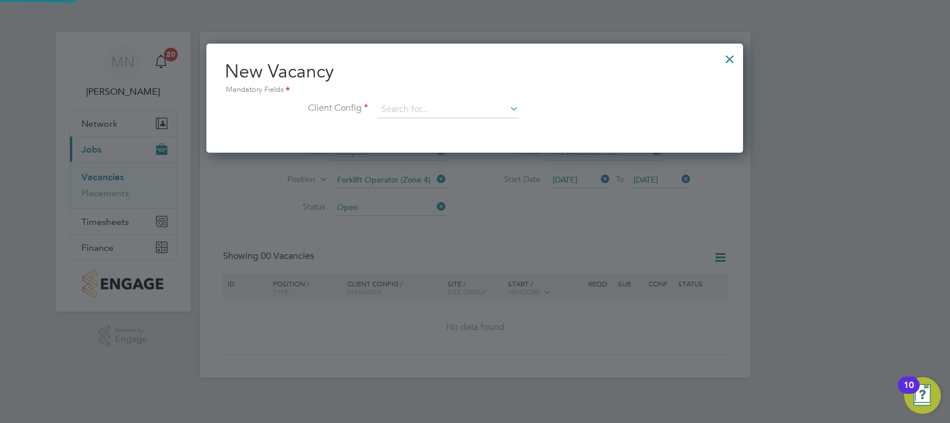
scroll to position [109, 537]
click at [508, 110] on icon at bounding box center [508, 108] width 0 height 16
click at [482, 243] on li "Countryside Properties UK Ltd" at bounding box center [524, 250] width 294 height 15
type input "Countryside Properties UK Ltd"
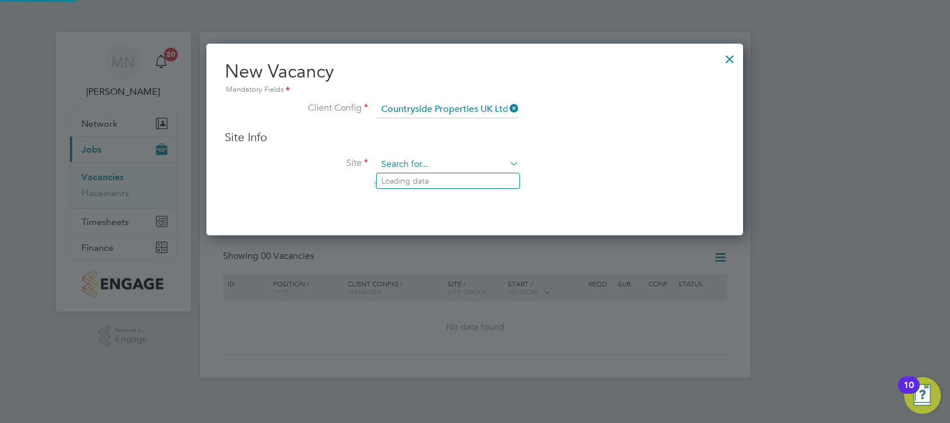
click at [501, 167] on input at bounding box center [448, 164] width 142 height 17
click at [418, 179] on li "Bridport" at bounding box center [448, 180] width 143 height 15
type input "Bridport"
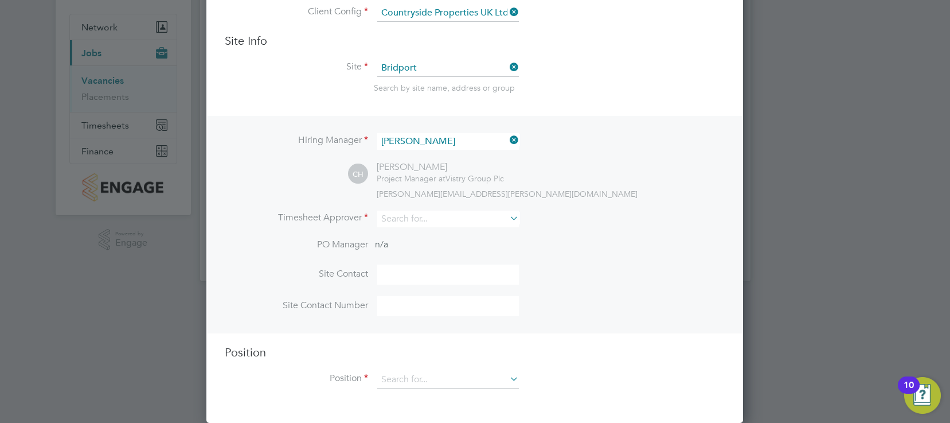
scroll to position [97, 0]
click at [508, 218] on icon at bounding box center [508, 218] width 0 height 16
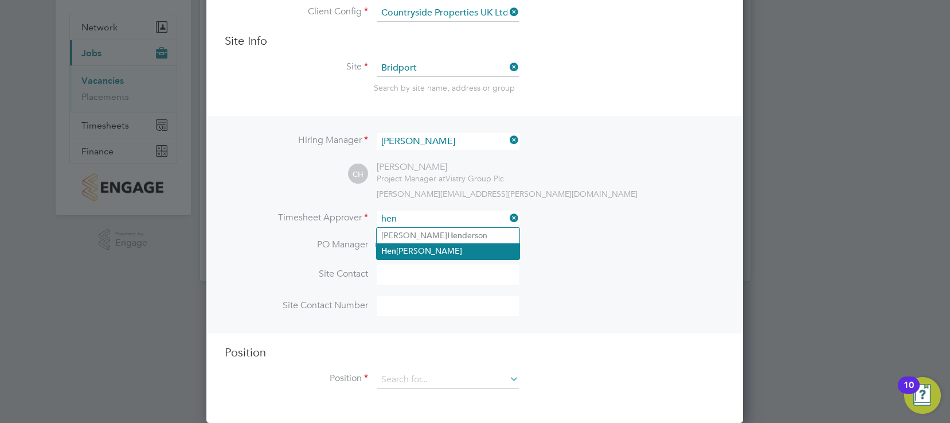
click at [428, 249] on li "Hen [PERSON_NAME]" at bounding box center [448, 250] width 143 height 15
type input "[PERSON_NAME]"
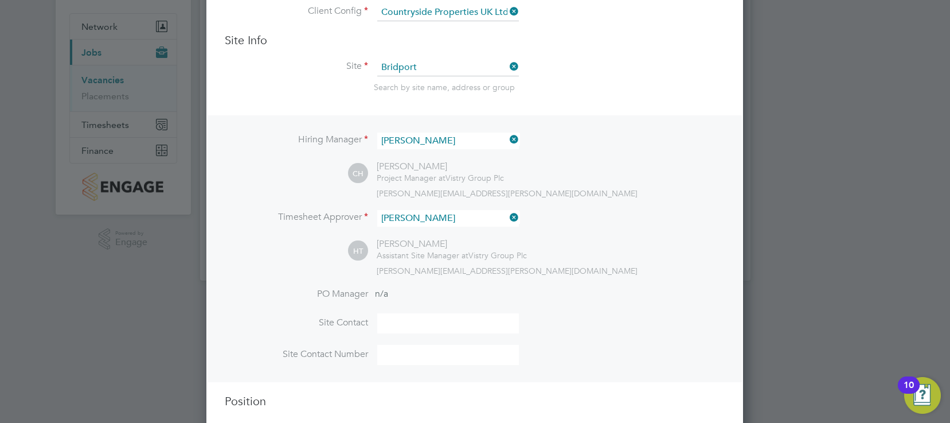
scroll to position [147, 0]
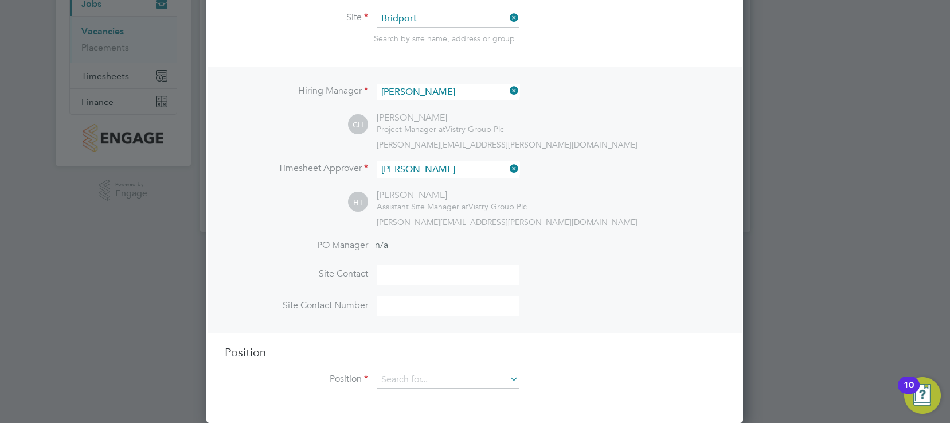
click at [392, 272] on input at bounding box center [448, 274] width 142 height 20
type input "[PERSON_NAME]"
click at [508, 379] on icon at bounding box center [508, 379] width 0 height 16
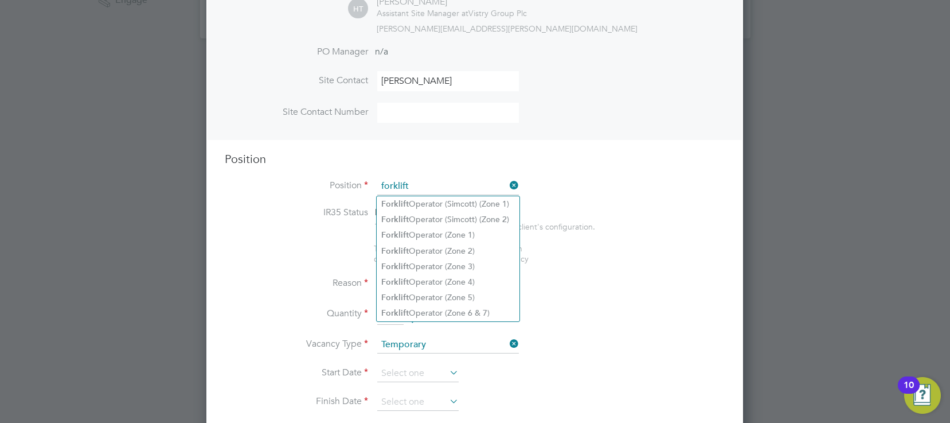
scroll to position [376, 0]
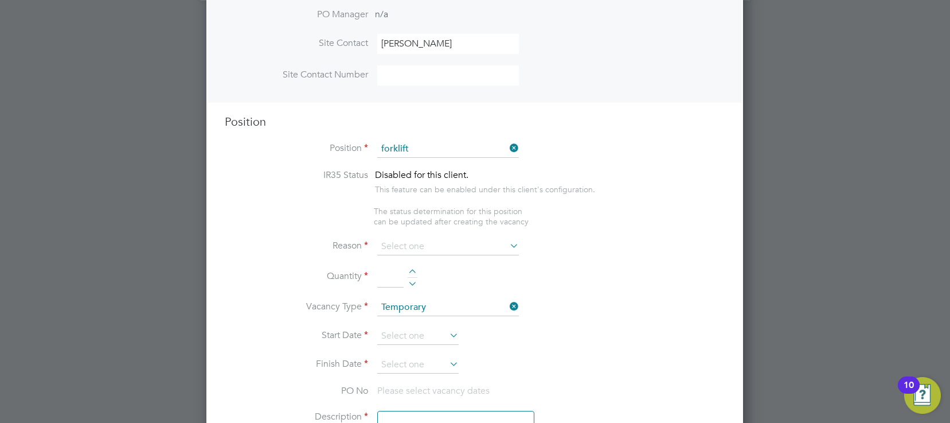
click at [455, 239] on li "Forklift Operator (Zone 4)" at bounding box center [448, 244] width 143 height 15
type input "Forklift Operator (Zone 4)"
type textarea "Operate construction machinery and plant, including, but not limited to telesco…"
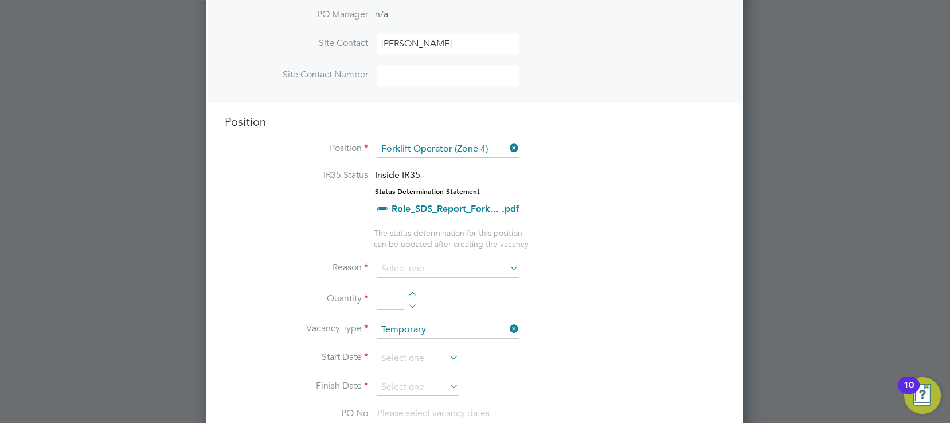
scroll to position [434, 0]
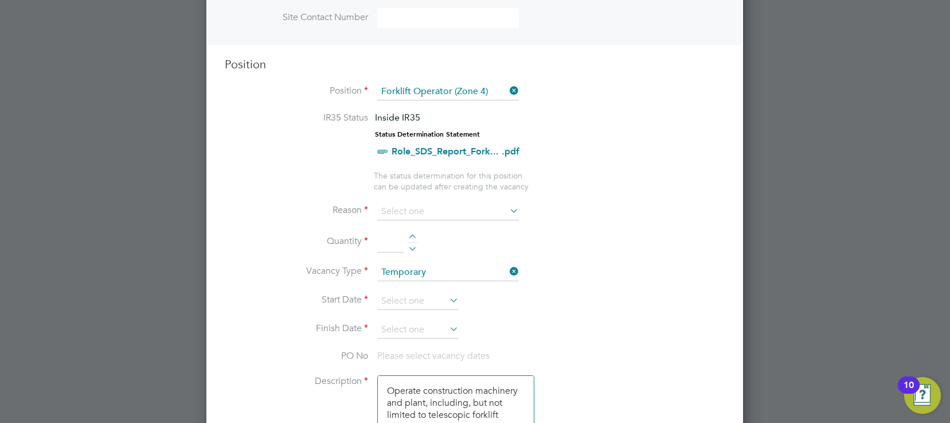
click at [508, 212] on icon at bounding box center [508, 210] width 0 height 16
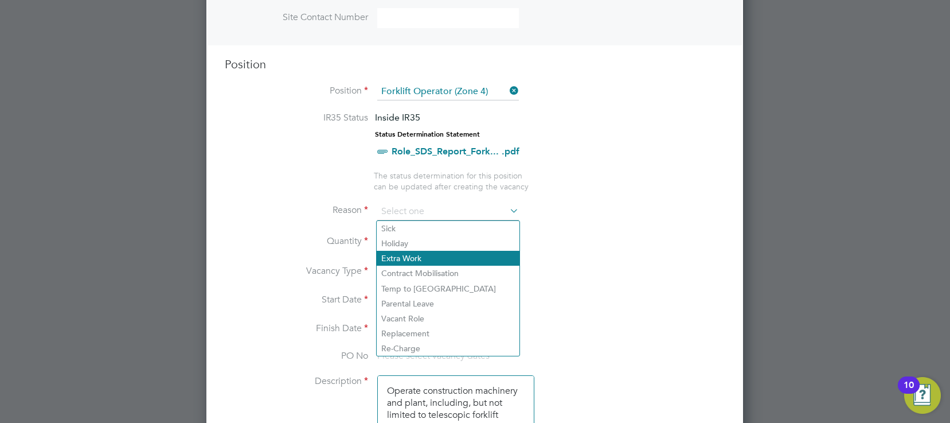
click at [421, 259] on li "Extra Work" at bounding box center [448, 258] width 143 height 15
type input "Extra Work"
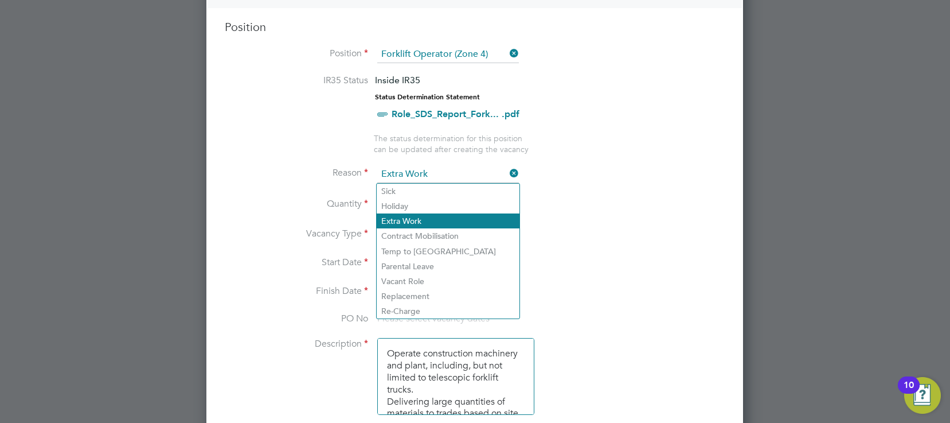
scroll to position [491, 0]
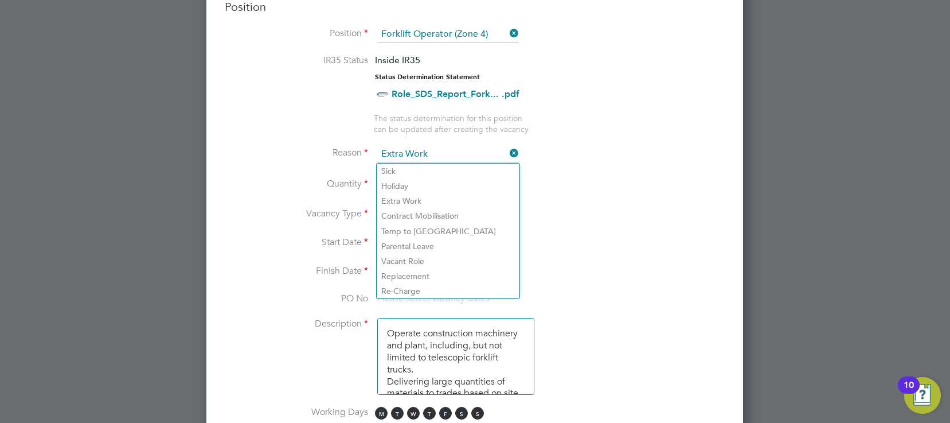
click at [566, 199] on li "Quantity" at bounding box center [475, 190] width 500 height 32
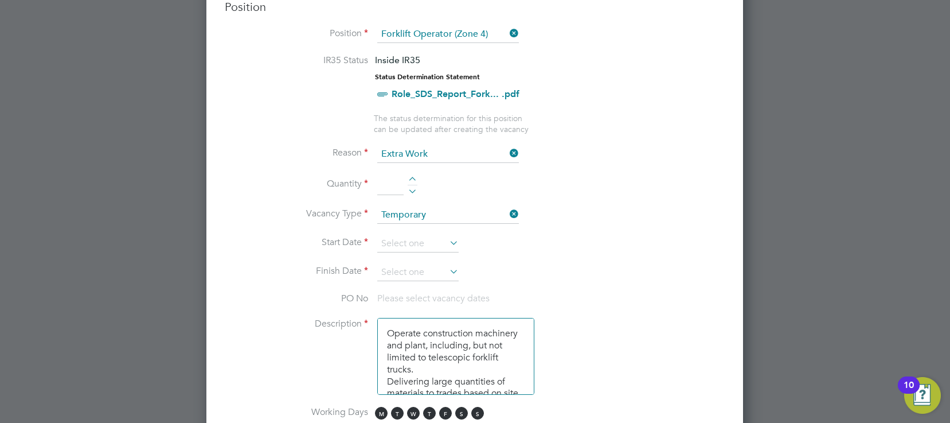
click at [411, 180] on div at bounding box center [413, 181] width 10 height 8
type input "1"
click at [447, 241] on icon at bounding box center [447, 243] width 0 height 16
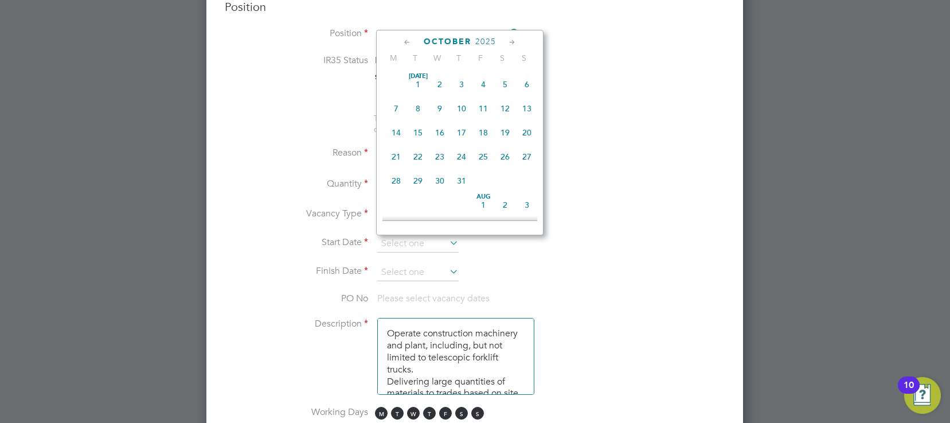
scroll to position [323, 0]
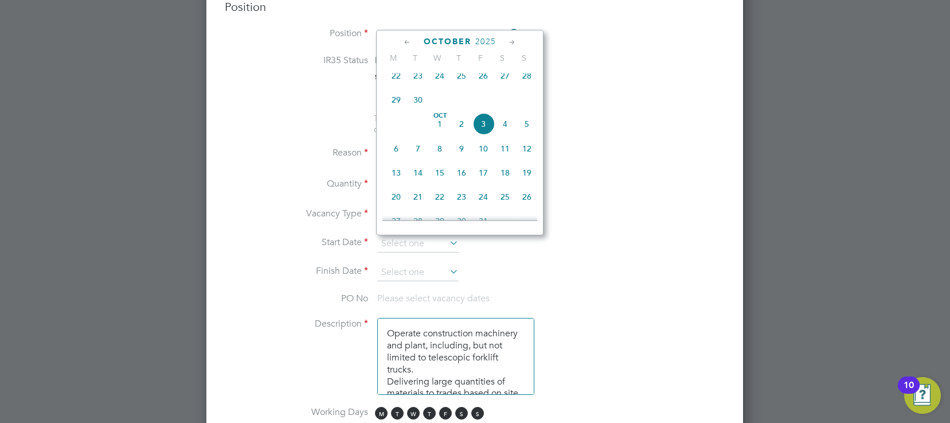
click at [439, 131] on span "[DATE]" at bounding box center [440, 124] width 22 height 22
type input "[DATE]"
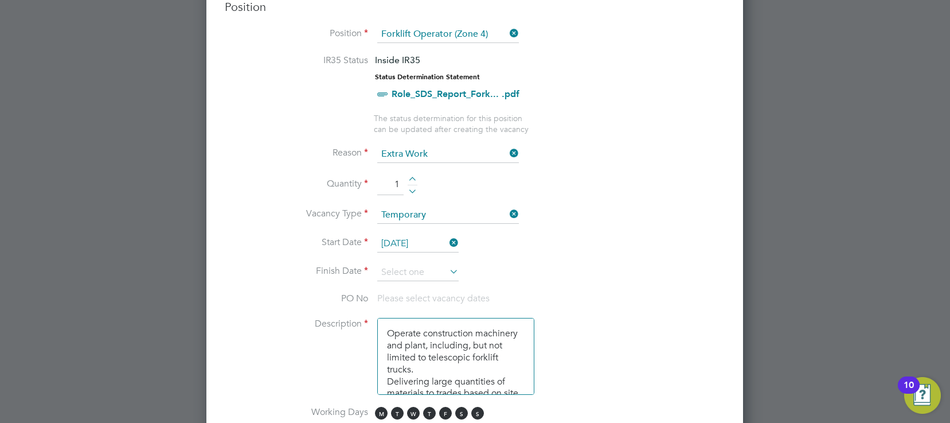
click at [447, 272] on icon at bounding box center [447, 271] width 0 height 16
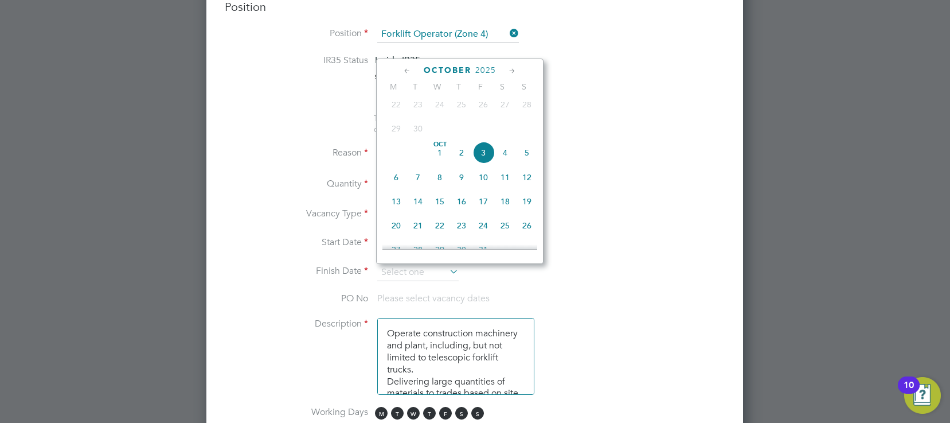
click at [512, 71] on icon at bounding box center [512, 71] width 11 height 13
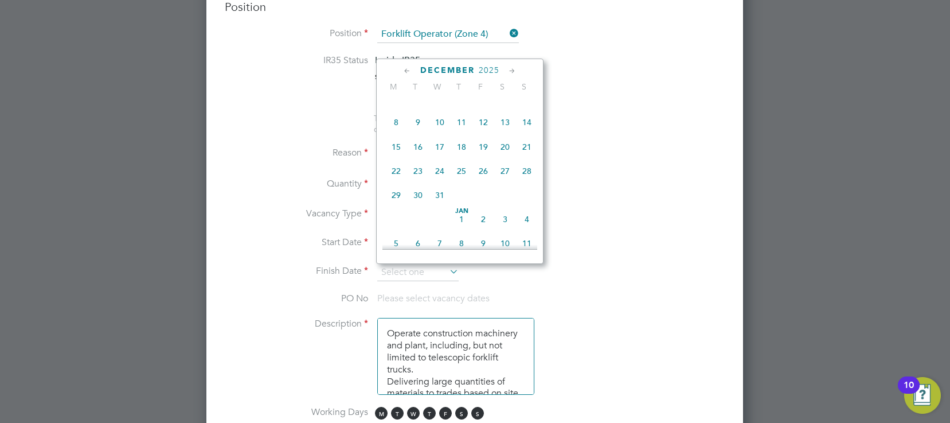
click at [483, 158] on span "19" at bounding box center [484, 147] width 22 height 22
type input "[DATE]"
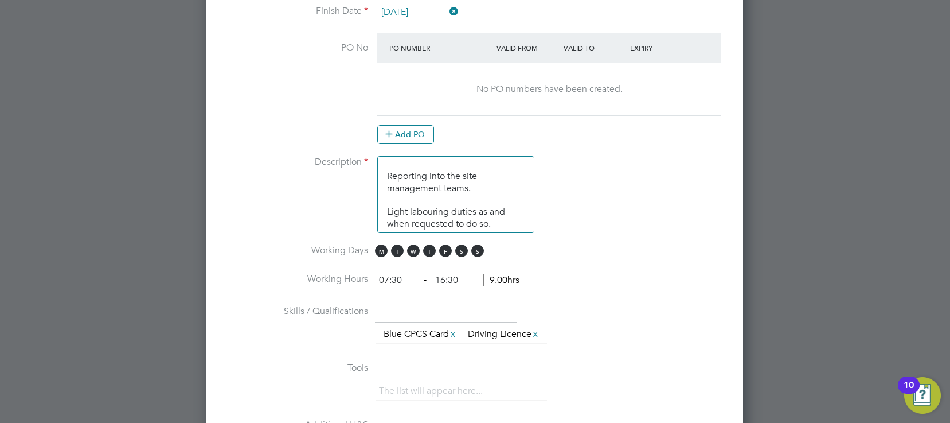
scroll to position [778, 0]
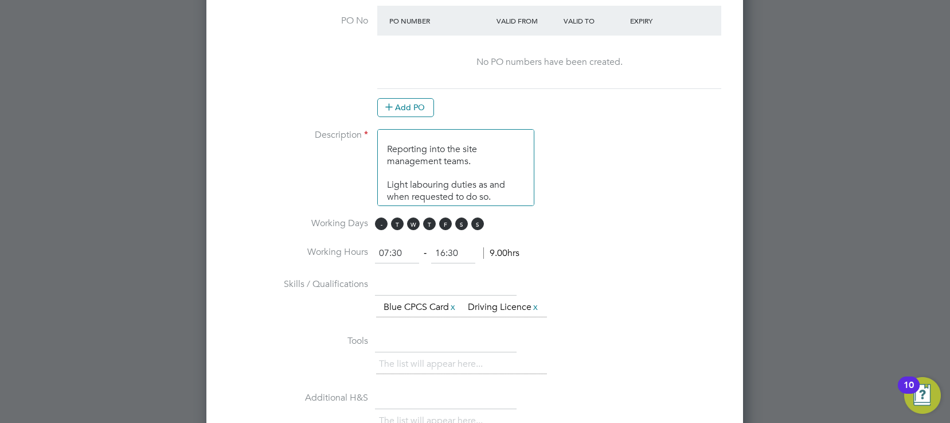
click at [376, 225] on span "M" at bounding box center [381, 223] width 13 height 13
click at [399, 228] on span "T" at bounding box center [397, 223] width 13 height 13
click at [416, 226] on span "W" at bounding box center [413, 223] width 13 height 13
click at [426, 226] on span "T" at bounding box center [429, 223] width 13 height 13
click at [446, 225] on span "F" at bounding box center [445, 223] width 13 height 13
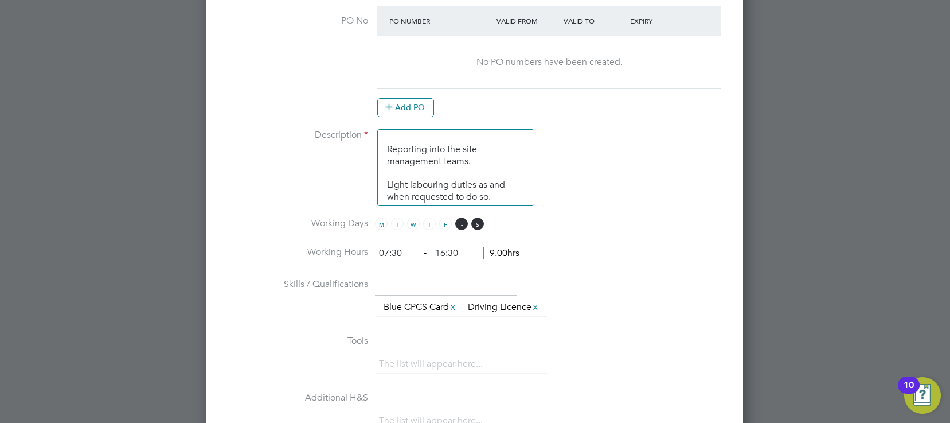
click at [457, 224] on span "S" at bounding box center [461, 223] width 13 height 13
click at [554, 295] on li "Skills / Qualifications The list will appear here... Blue CPCS Card x Driving L…" at bounding box center [475, 303] width 500 height 57
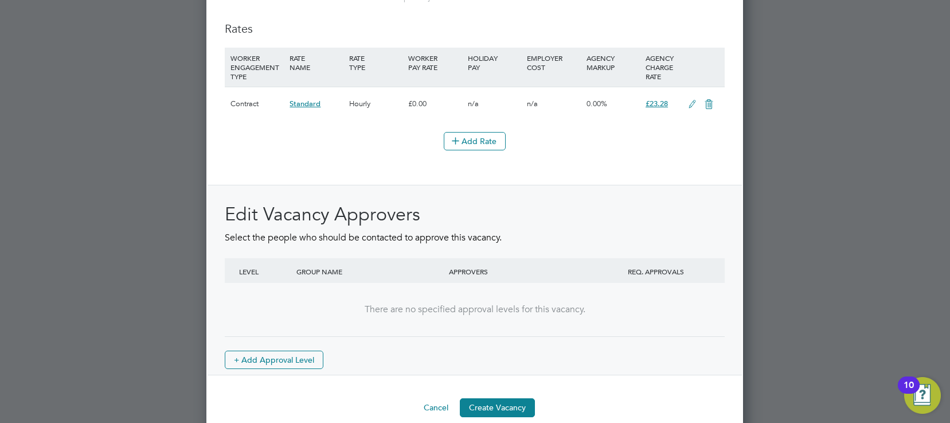
scroll to position [1386, 0]
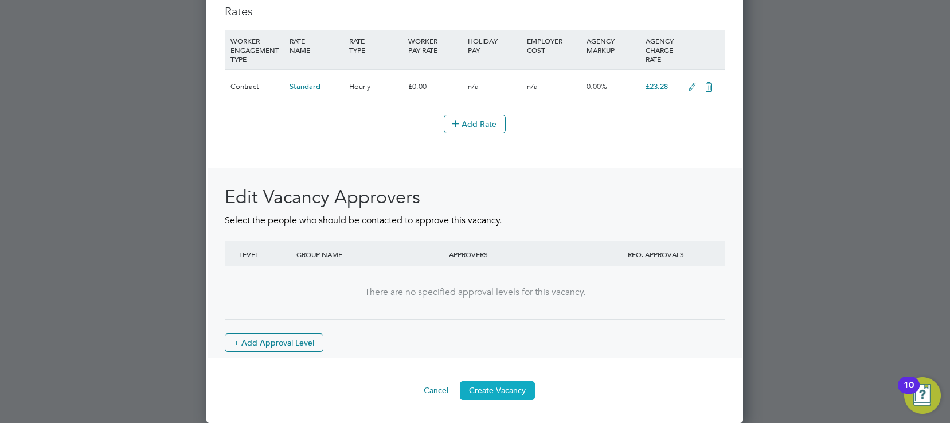
click at [494, 390] on button "Create Vacancy" at bounding box center [497, 390] width 75 height 18
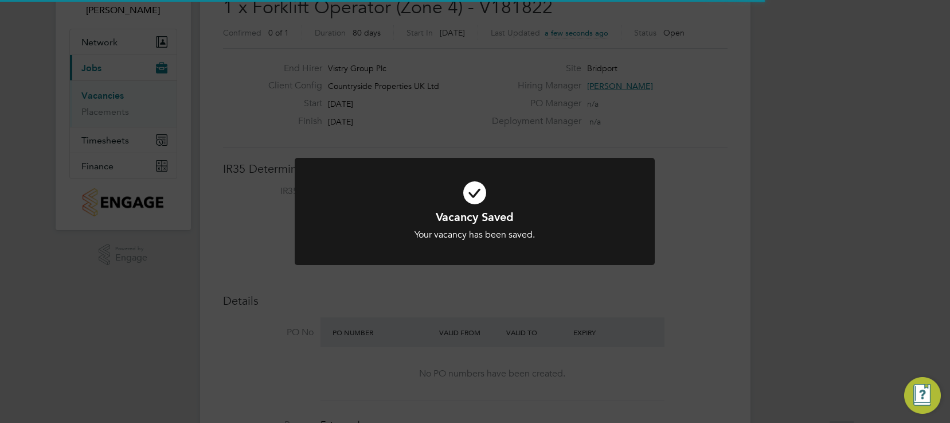
scroll to position [34, 80]
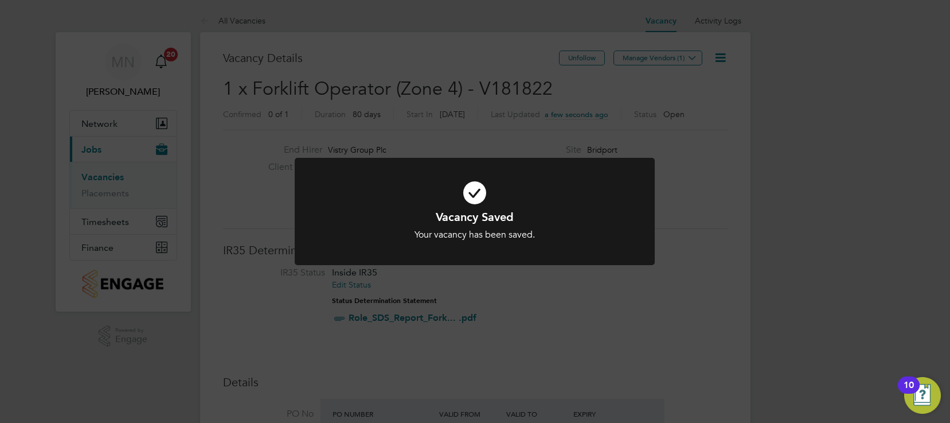
click at [673, 57] on div "Vacancy Saved Your vacancy has been saved. Cancel Okay" at bounding box center [475, 211] width 950 height 423
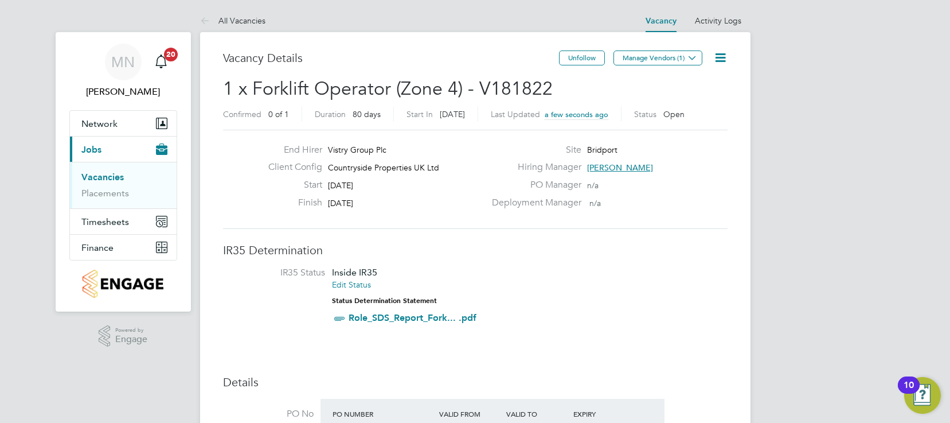
click at [673, 57] on button "Manage Vendors (1)" at bounding box center [658, 57] width 89 height 15
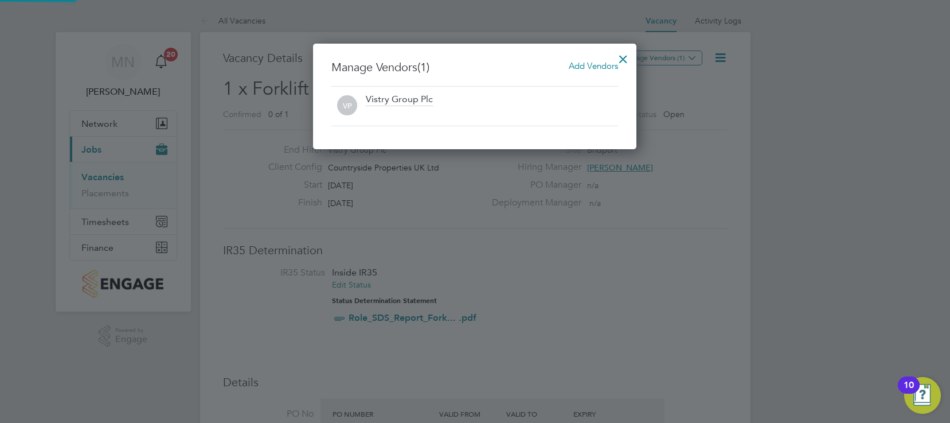
scroll to position [106, 324]
click at [598, 63] on span "Add Vendors" at bounding box center [593, 65] width 49 height 11
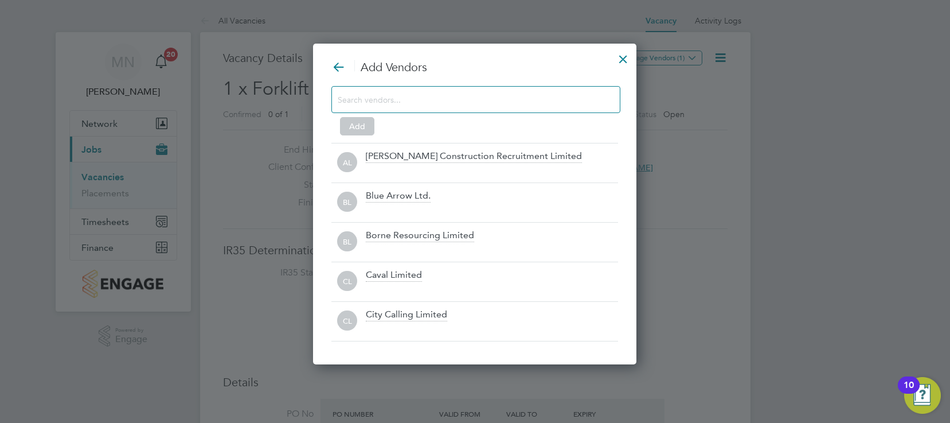
scroll to position [322, 324]
click at [443, 100] on input at bounding box center [467, 99] width 258 height 15
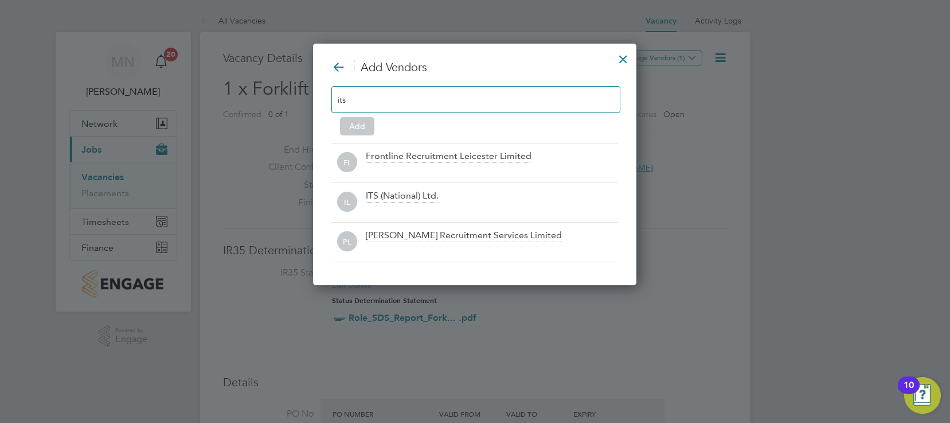
scroll to position [243, 324]
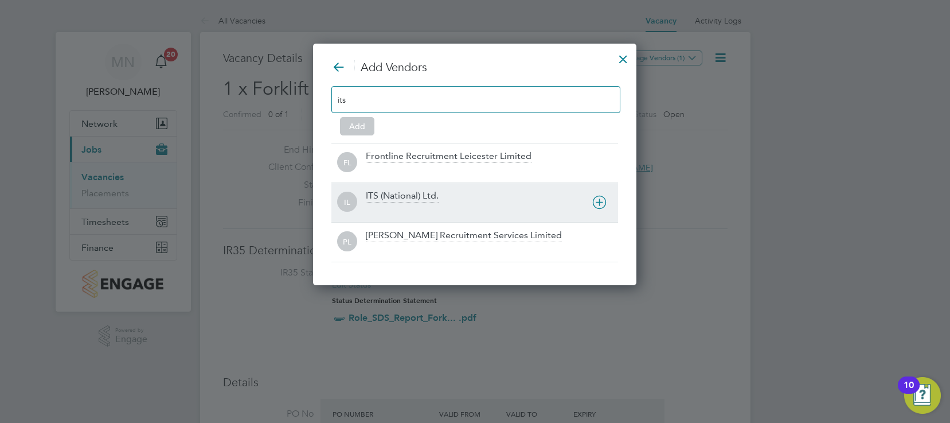
type input "its"
click at [404, 197] on div "ITS (National) Ltd." at bounding box center [402, 196] width 73 height 13
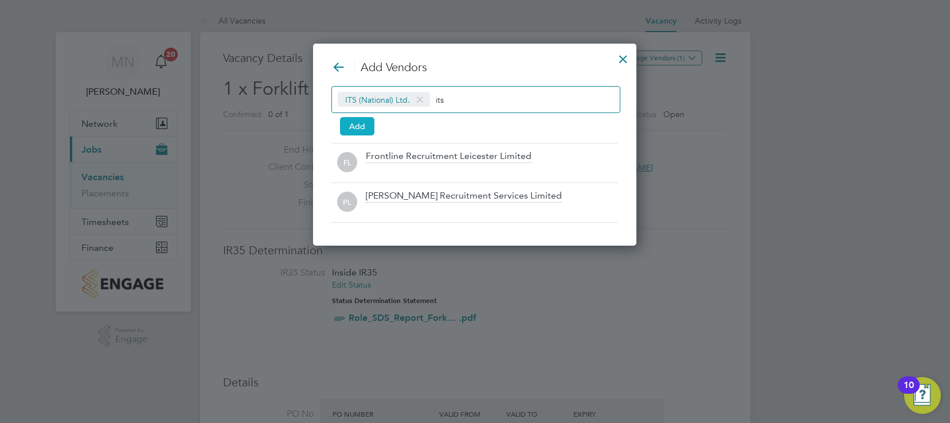
click at [358, 124] on button "Add" at bounding box center [357, 126] width 34 height 18
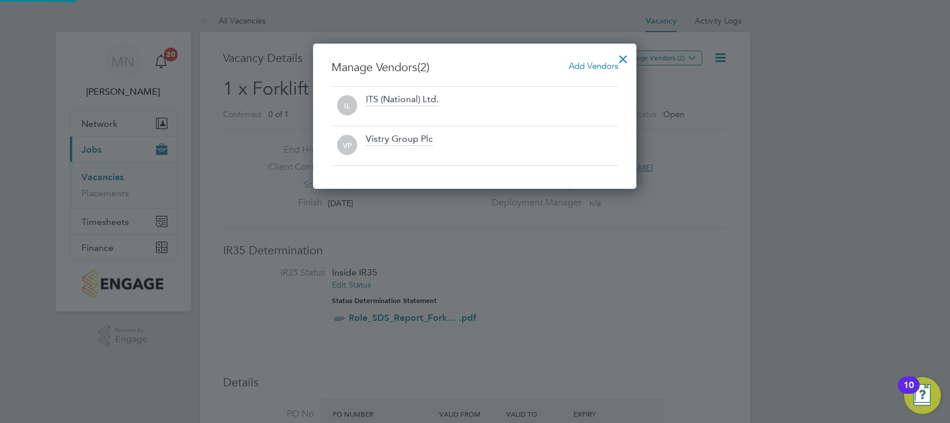
scroll to position [146, 324]
click at [622, 59] on div at bounding box center [623, 56] width 21 height 21
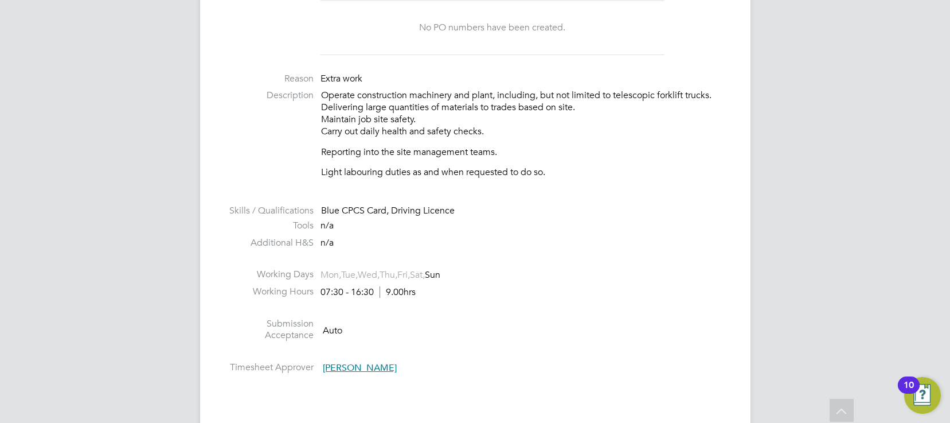
scroll to position [459, 0]
